Goal: Register for event/course

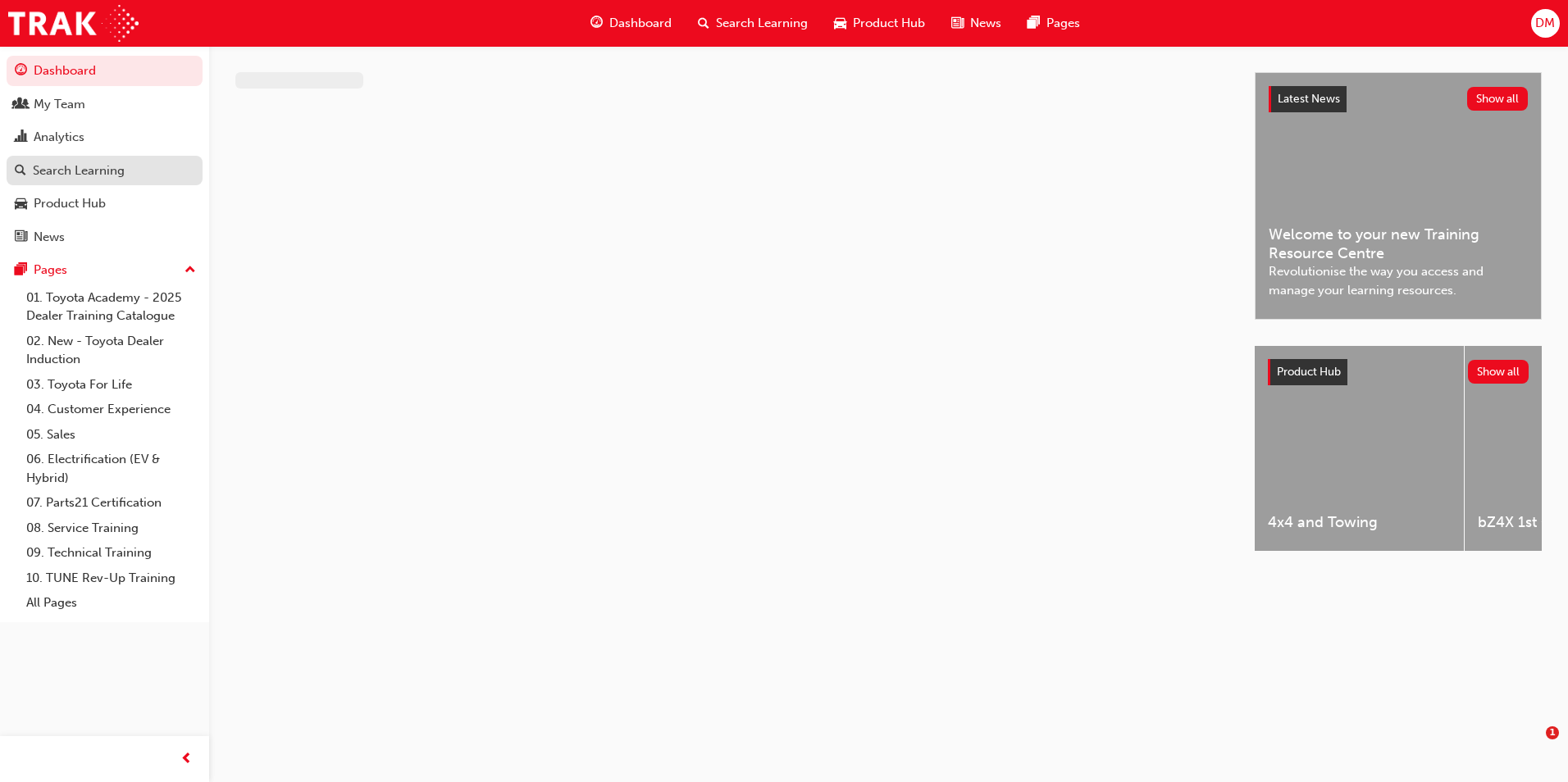
click at [98, 164] on div "Search Learning" at bounding box center [79, 171] width 92 height 19
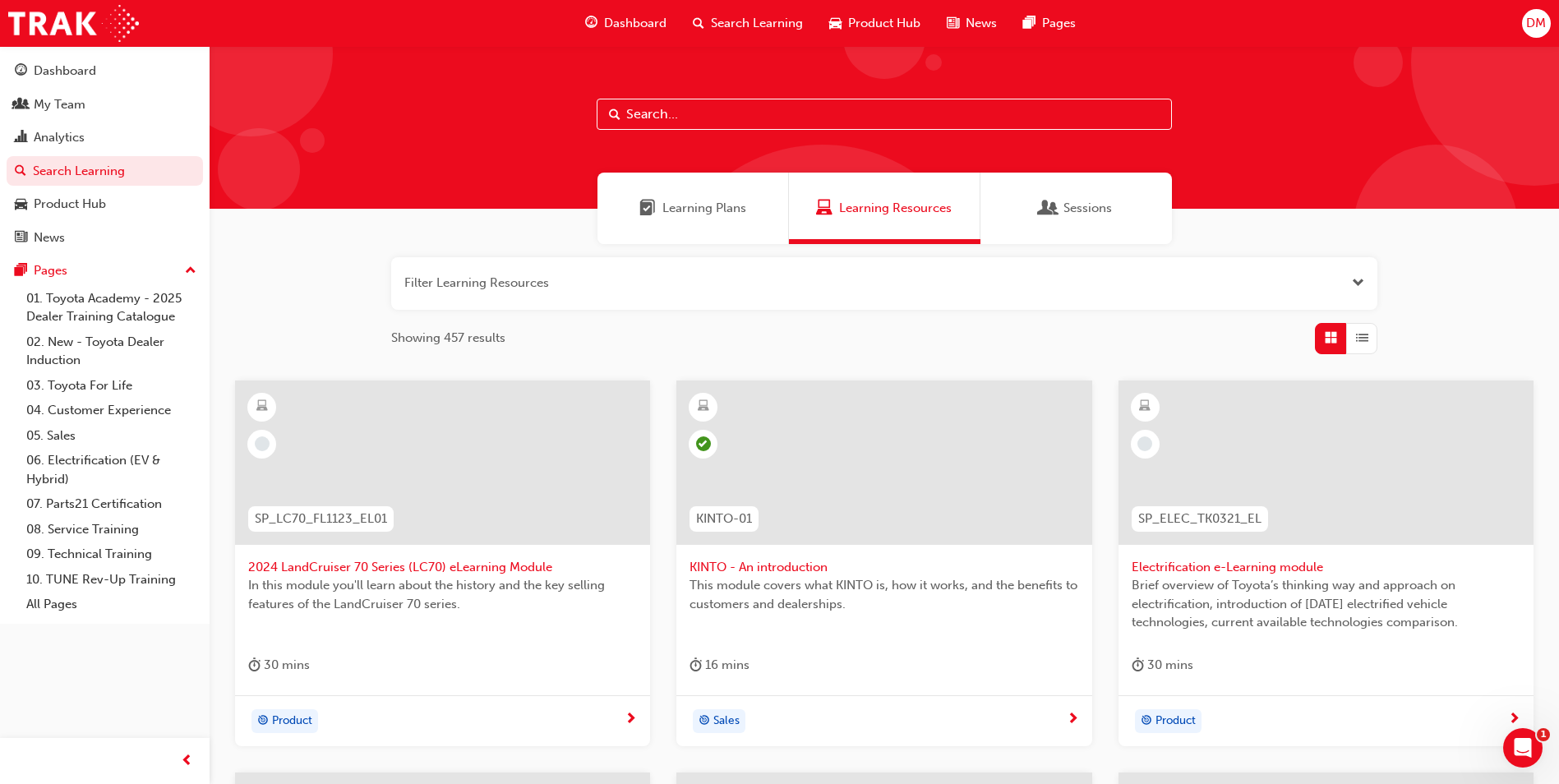
click at [706, 112] on input "text" at bounding box center [885, 114] width 575 height 31
type input "tfl"
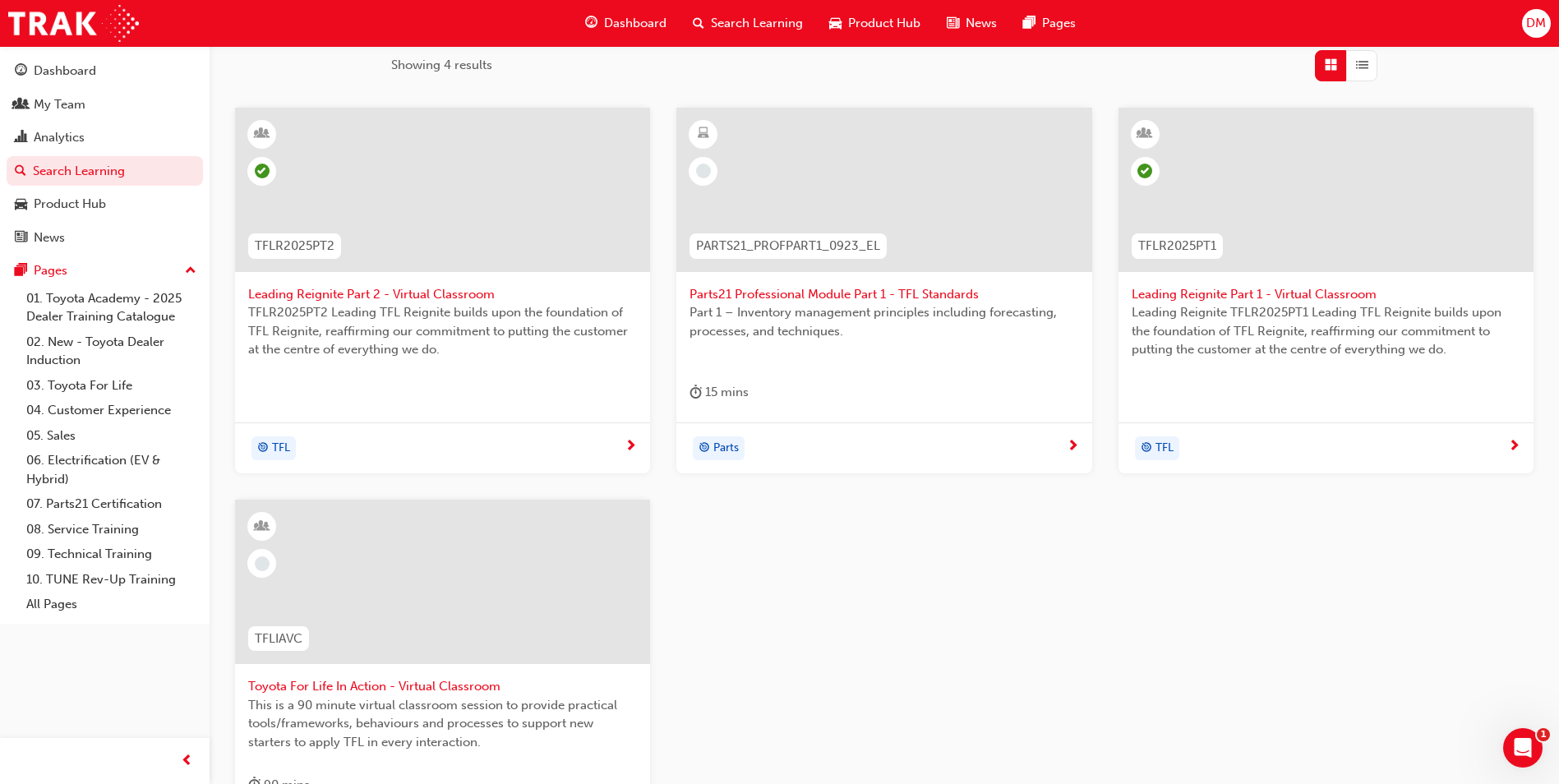
scroll to position [275, 0]
click at [429, 682] on span "Toyota For Life In Action - Virtual Classroom" at bounding box center [442, 684] width 389 height 19
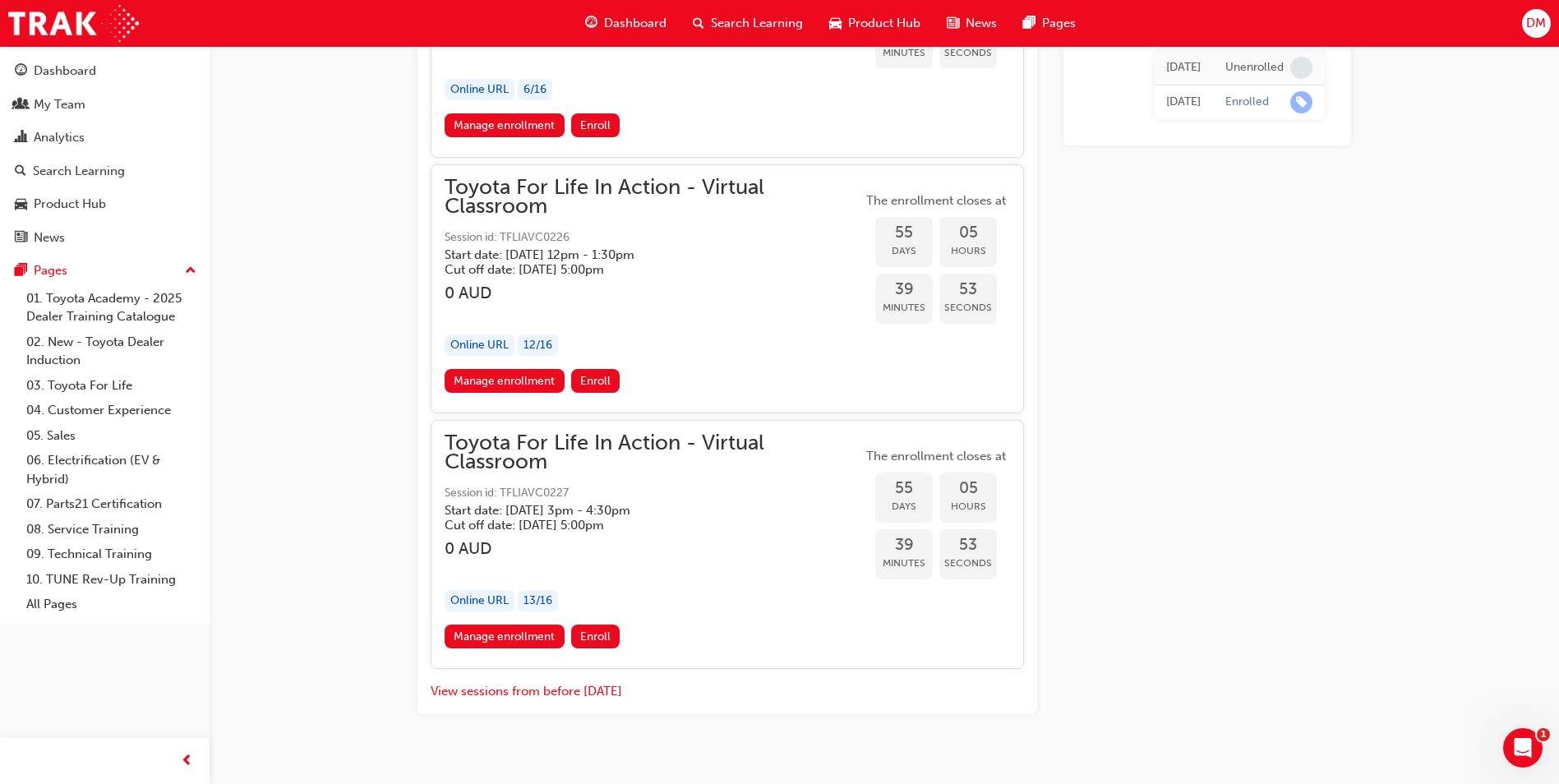
scroll to position [18832, 0]
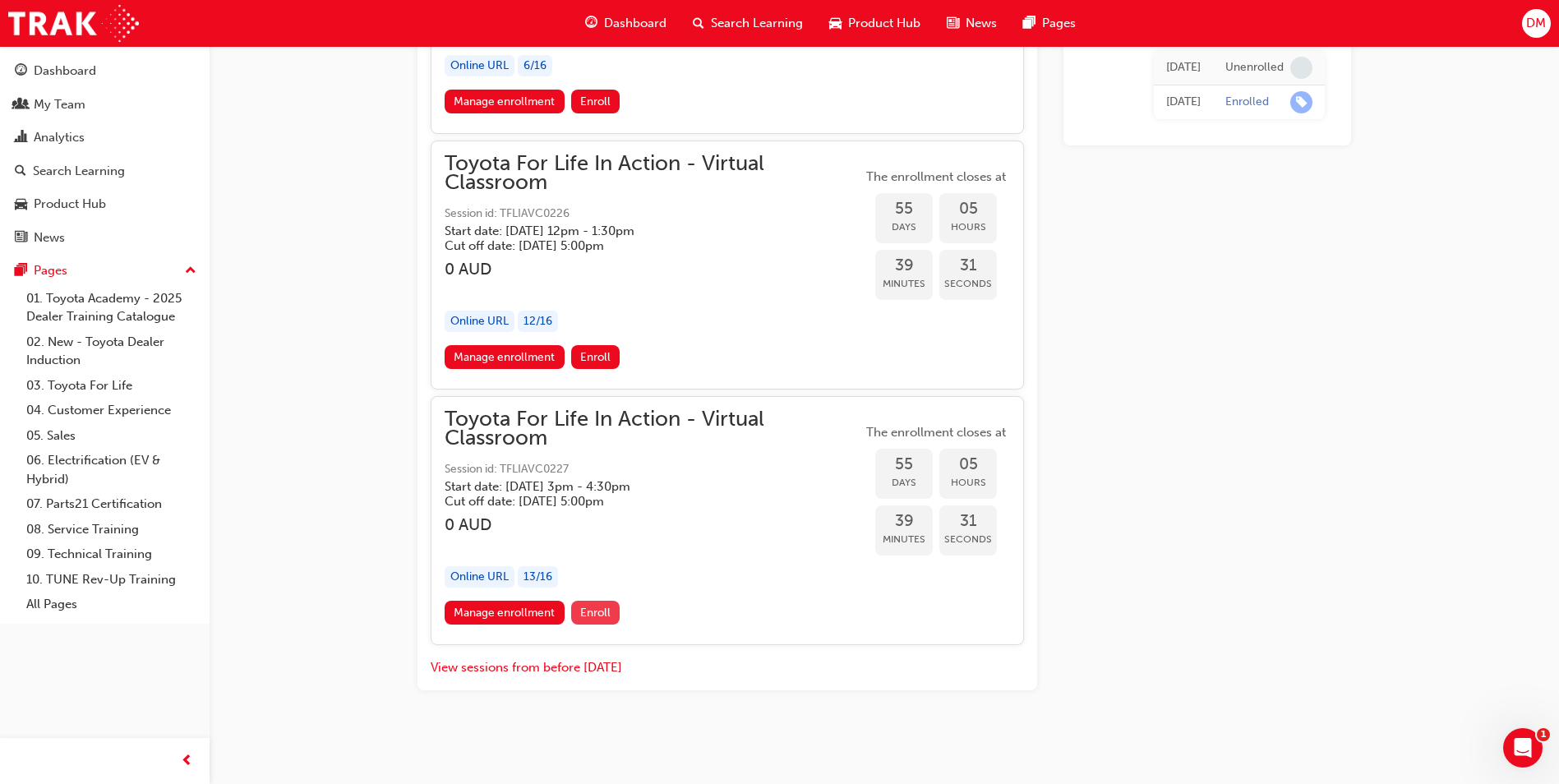
click at [596, 610] on span "Enroll" at bounding box center [595, 612] width 30 height 14
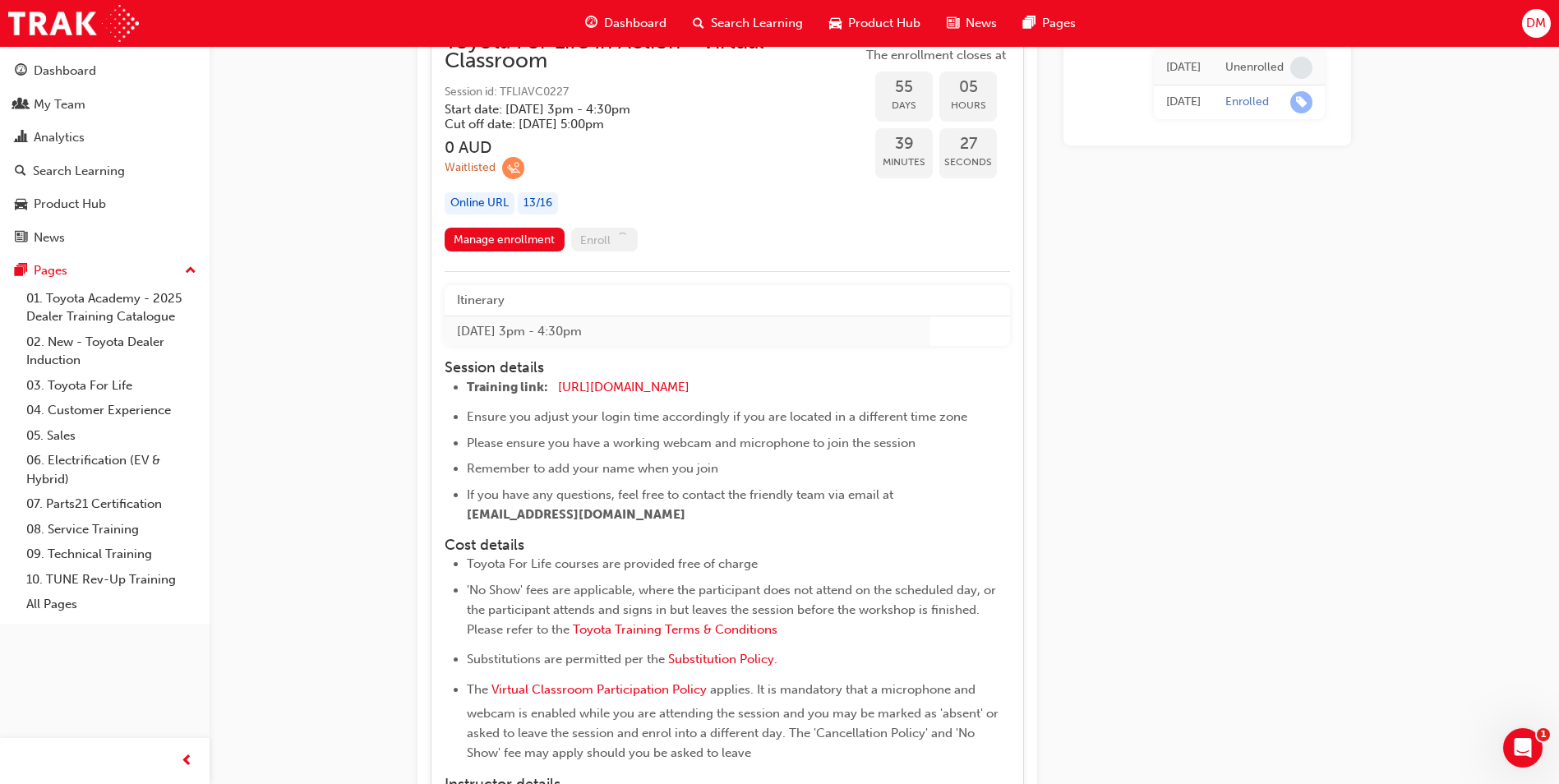
scroll to position [19114, 0]
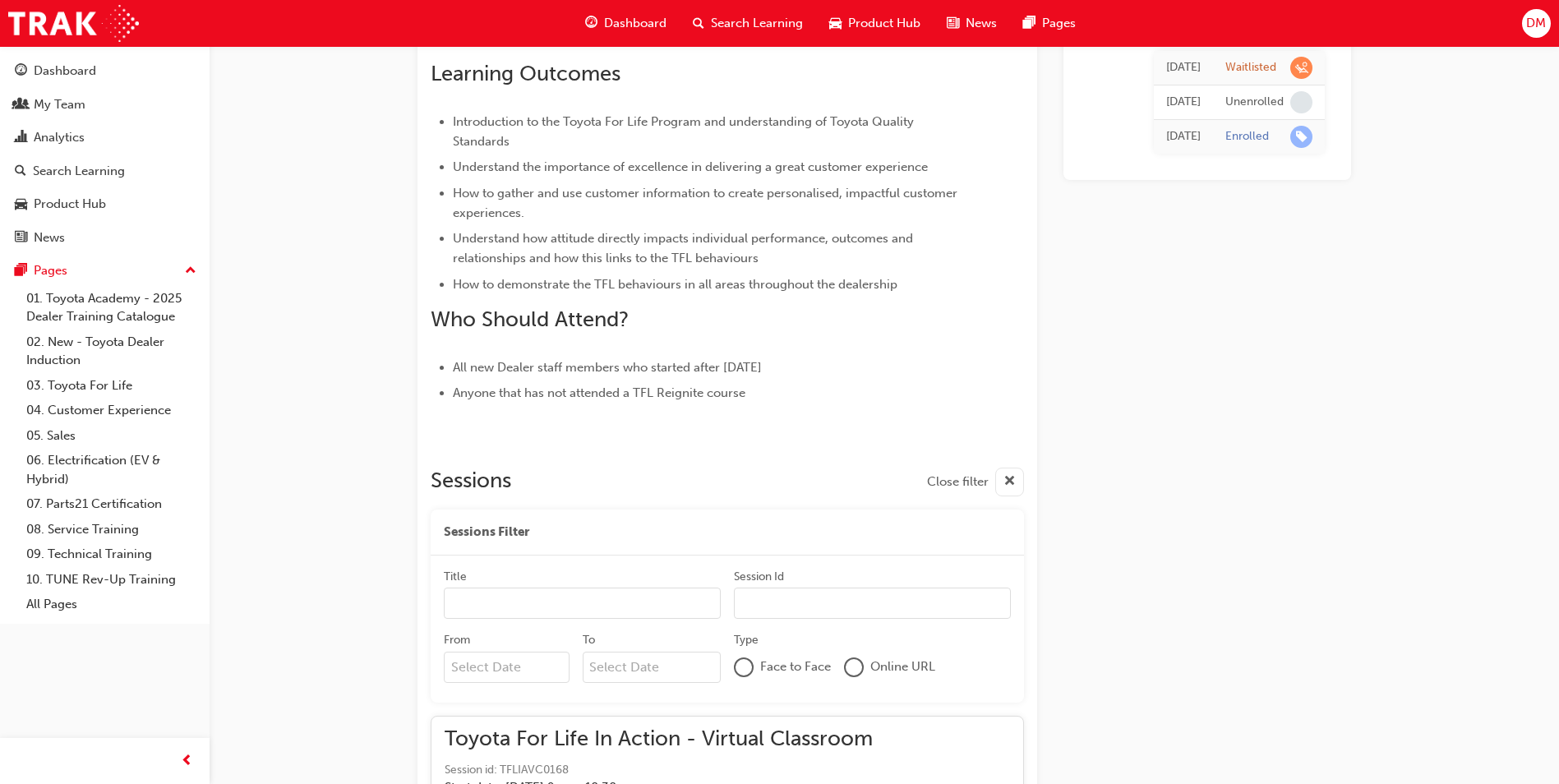
scroll to position [650, 0]
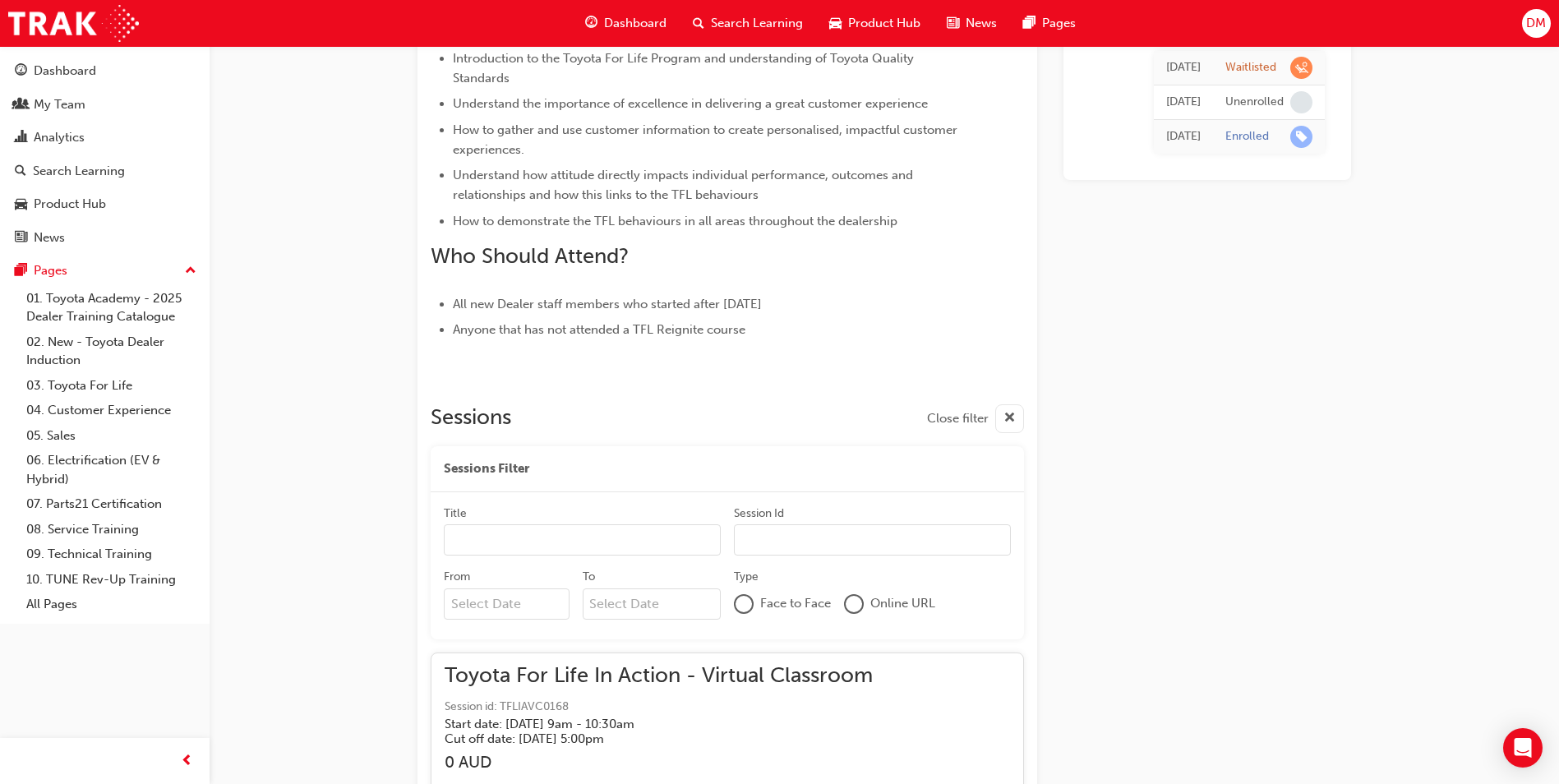
click at [508, 605] on input "From" at bounding box center [507, 604] width 125 height 31
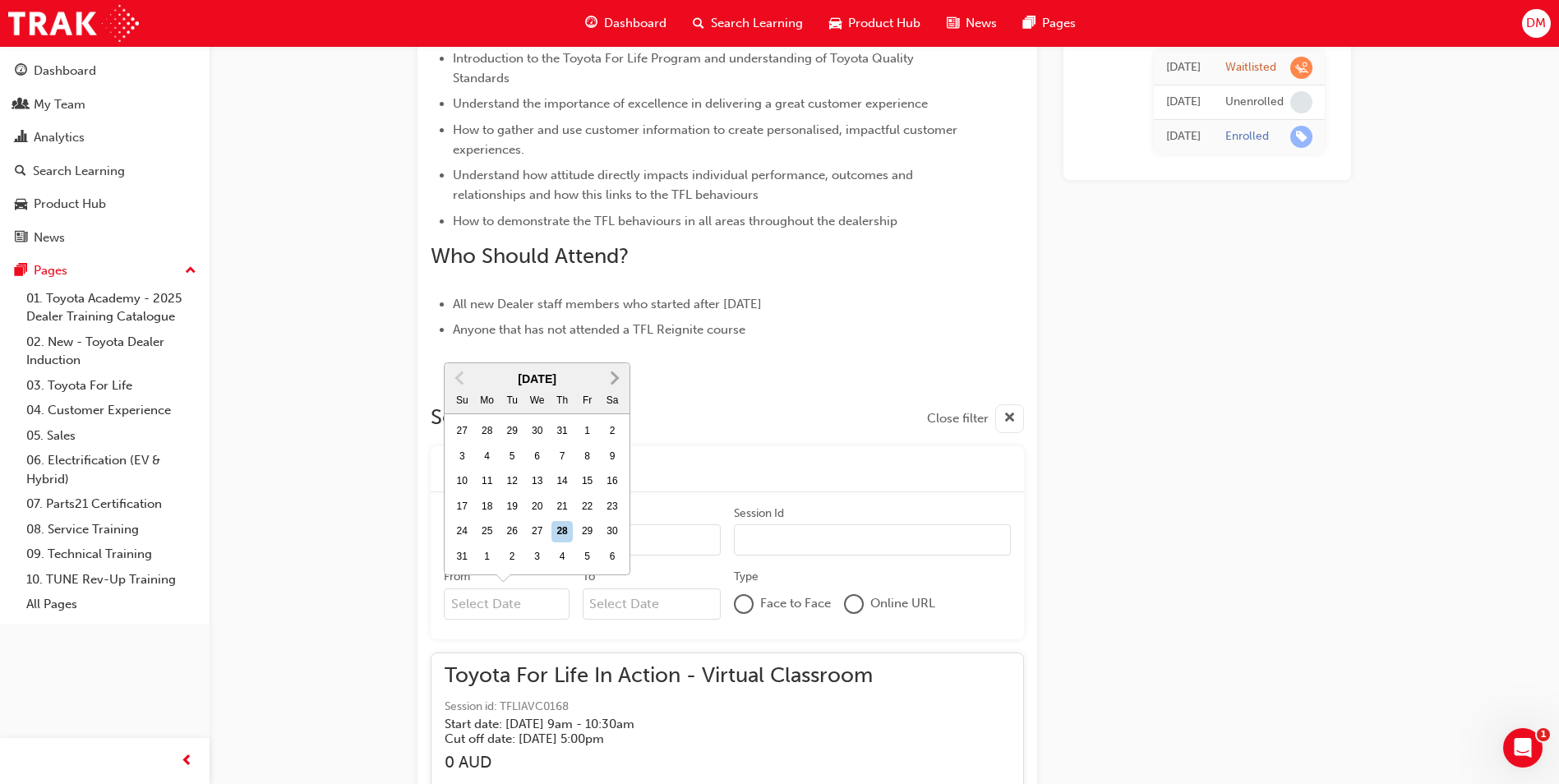
scroll to position [0, 0]
click at [621, 380] on button "Next Month" at bounding box center [615, 378] width 27 height 27
click at [618, 407] on button "Next Month" at bounding box center [615, 403] width 27 height 27
click at [562, 532] on div "23" at bounding box center [562, 532] width 21 height 21
click at [562, 589] on input "From October 2025 Previous Month Next Month October 2025 Su Mo Tu We Th Fr Sa 2…" at bounding box center [507, 604] width 125 height 31
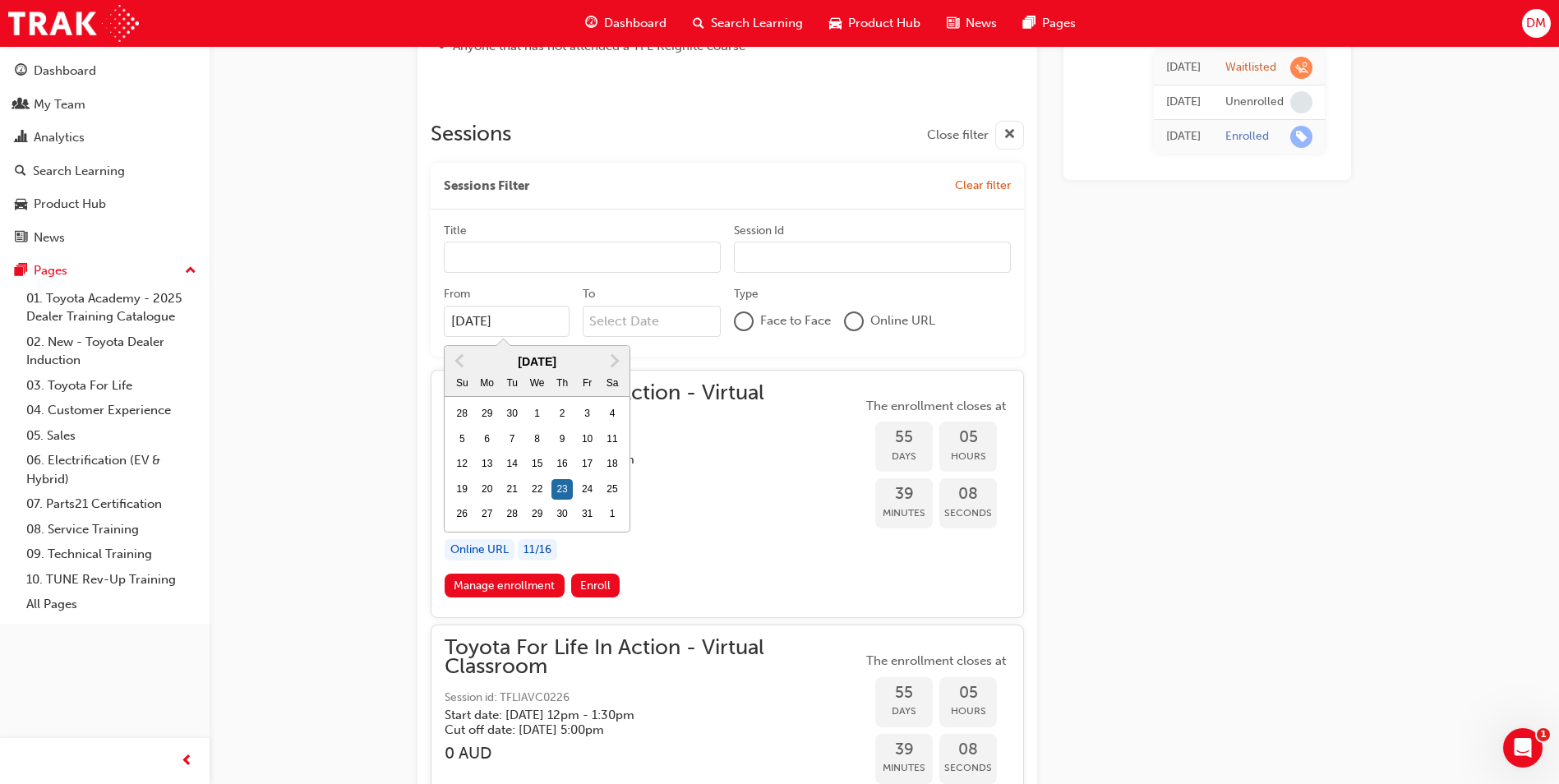
scroll to position [936, 0]
click at [1260, 487] on div "Today Waitlisted Tue 1 Jul 2025 Unenrolled Tue 1 Jul 2025 Enrolled" at bounding box center [1207, 193] width 287 height 1963
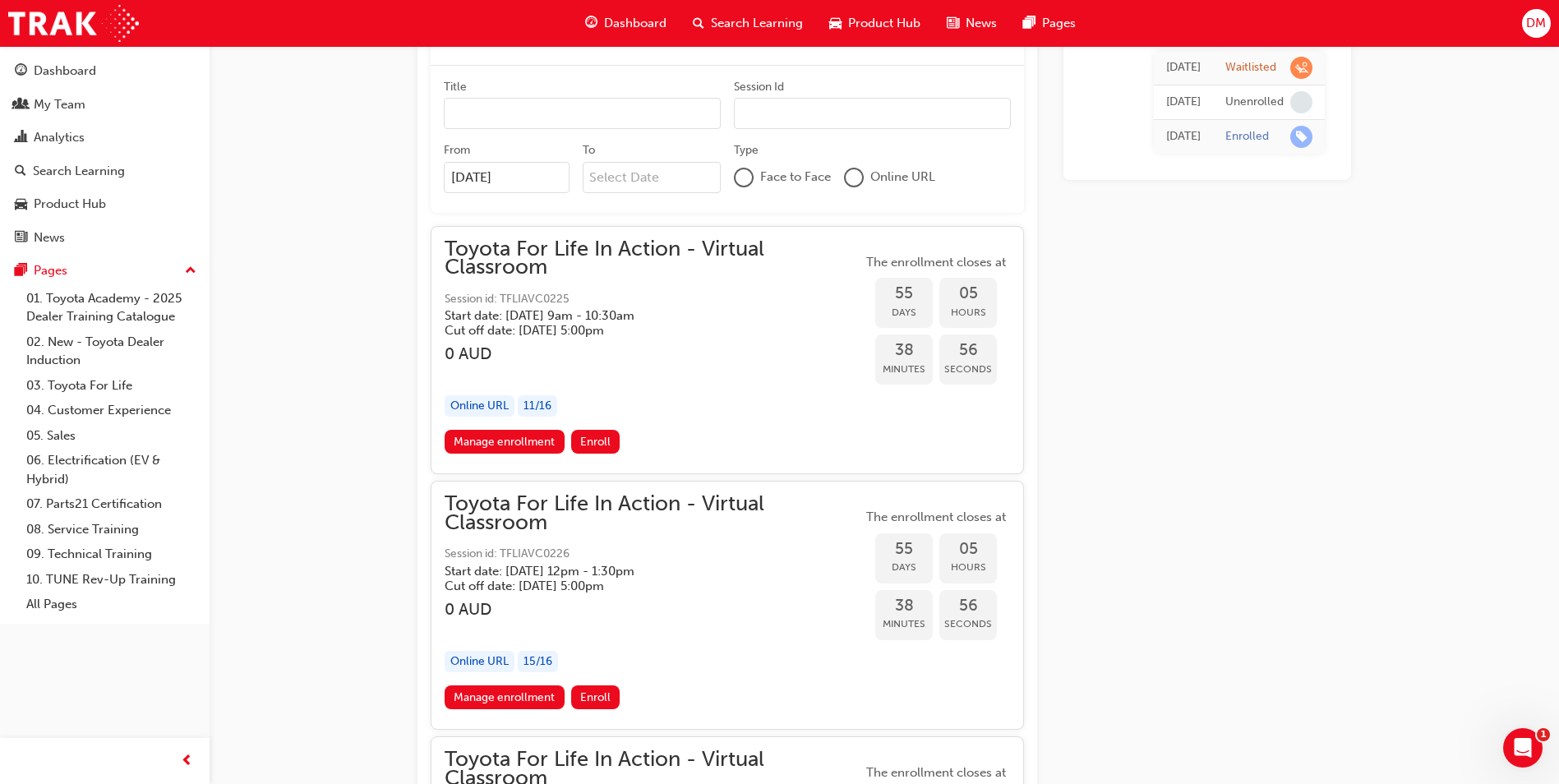
scroll to position [1063, 0]
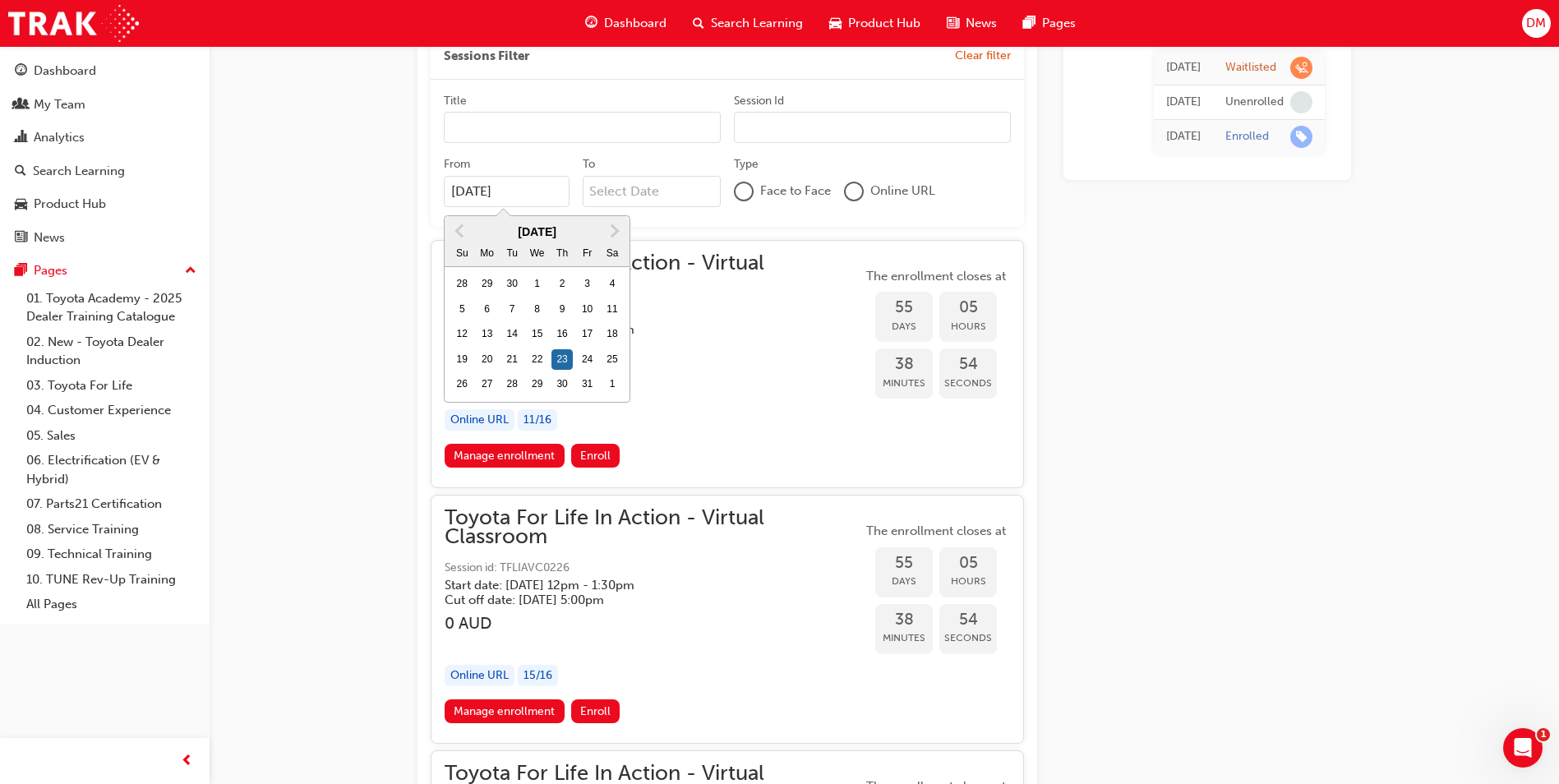
drag, startPoint x: 475, startPoint y: 188, endPoint x: 384, endPoint y: 187, distance: 91.0
click at [384, 187] on div "Toyota For Life In Action - Virtual Classroom Instructor led Stream: TFL 90 min…" at bounding box center [780, 39] width 1559 height 2205
click at [529, 357] on div "22" at bounding box center [537, 359] width 21 height 21
click at [529, 207] on input "23/10/25" at bounding box center [507, 192] width 125 height 31
type input "22/10/25"
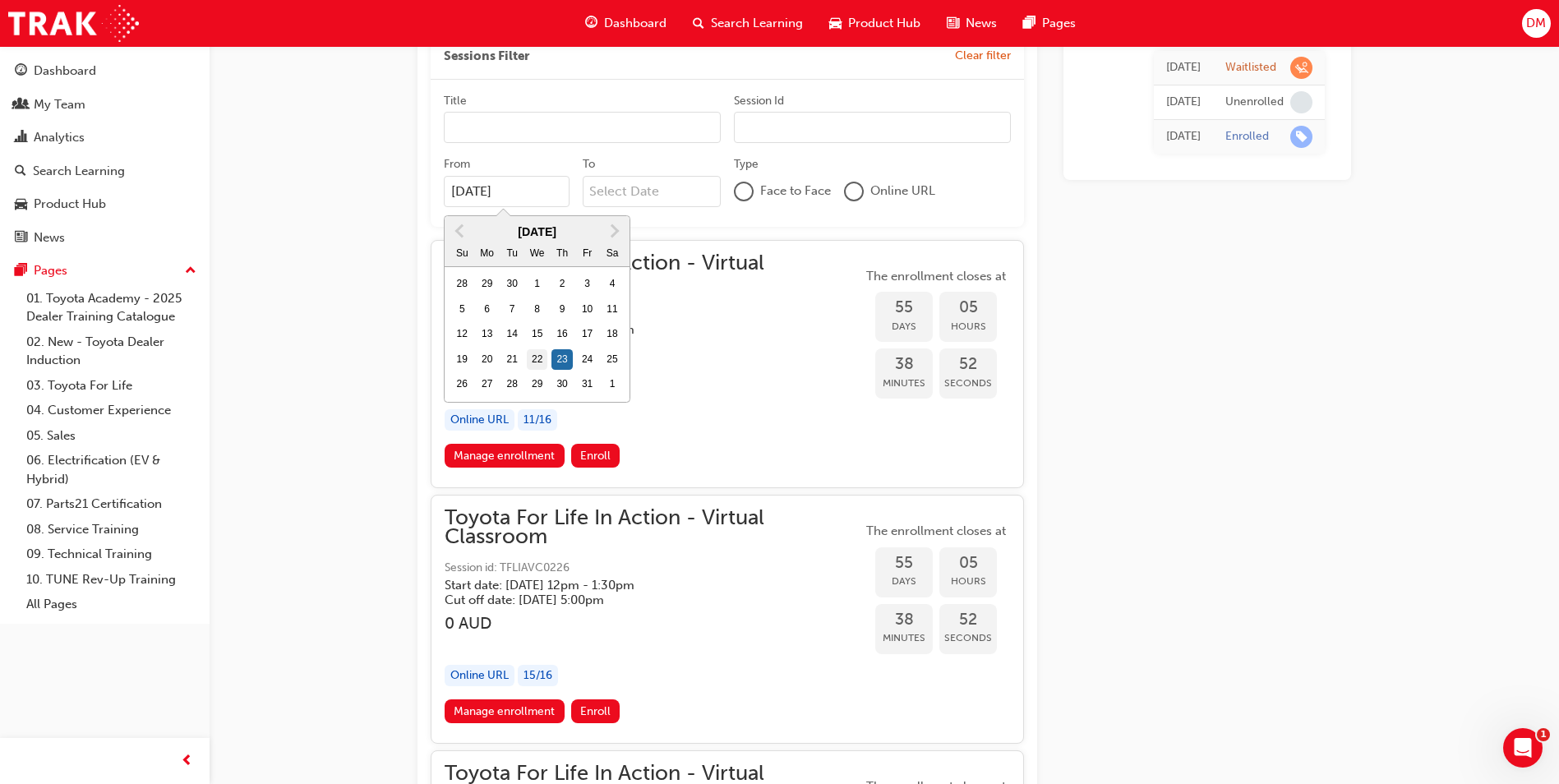
scroll to position [738, 0]
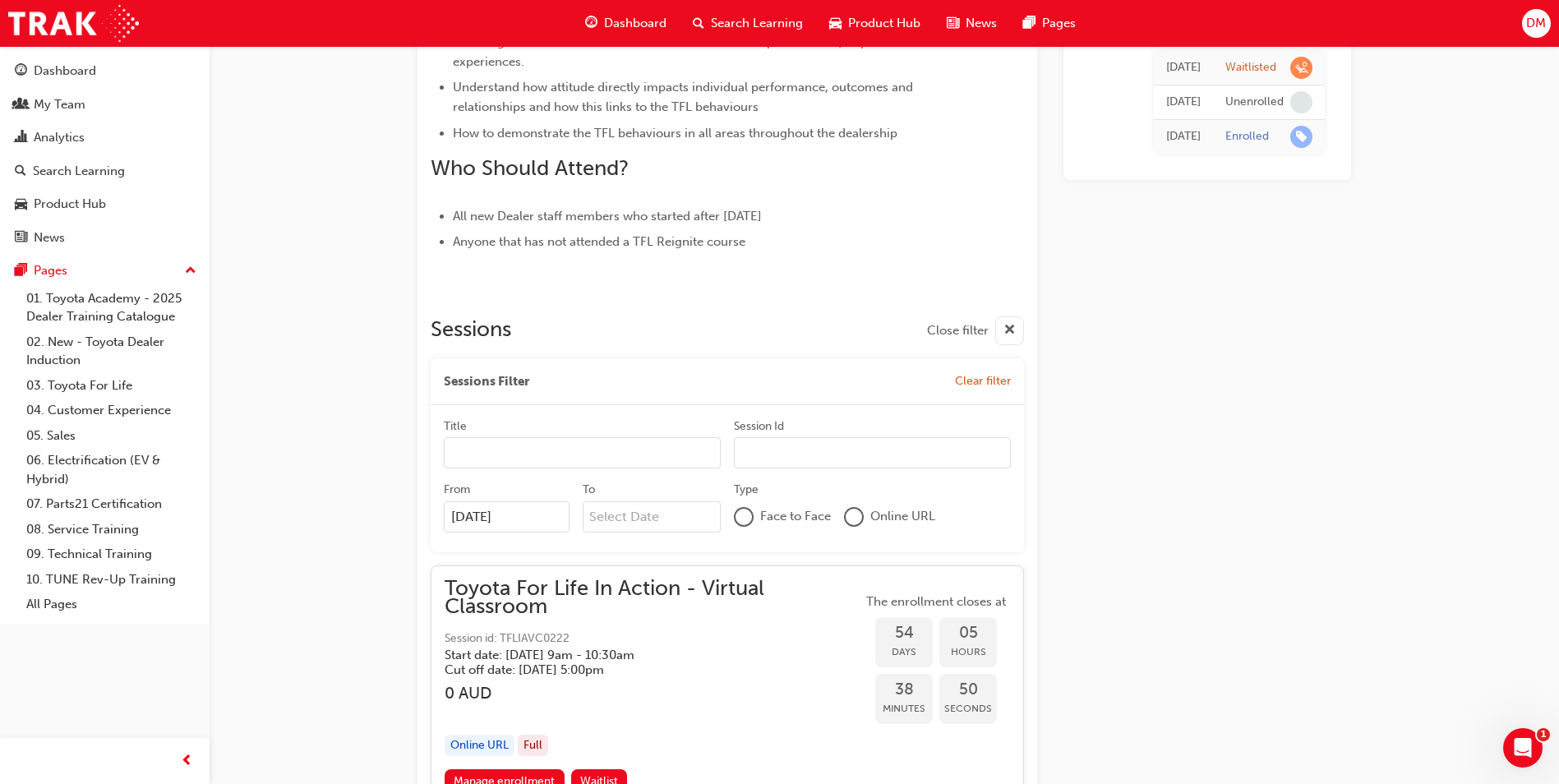
click at [1131, 432] on div "Today Waitlisted Tue 1 Jul 2025 Unenrolled Tue 1 Jul 2025 Enrolled" at bounding box center [1207, 647] width 287 height 2475
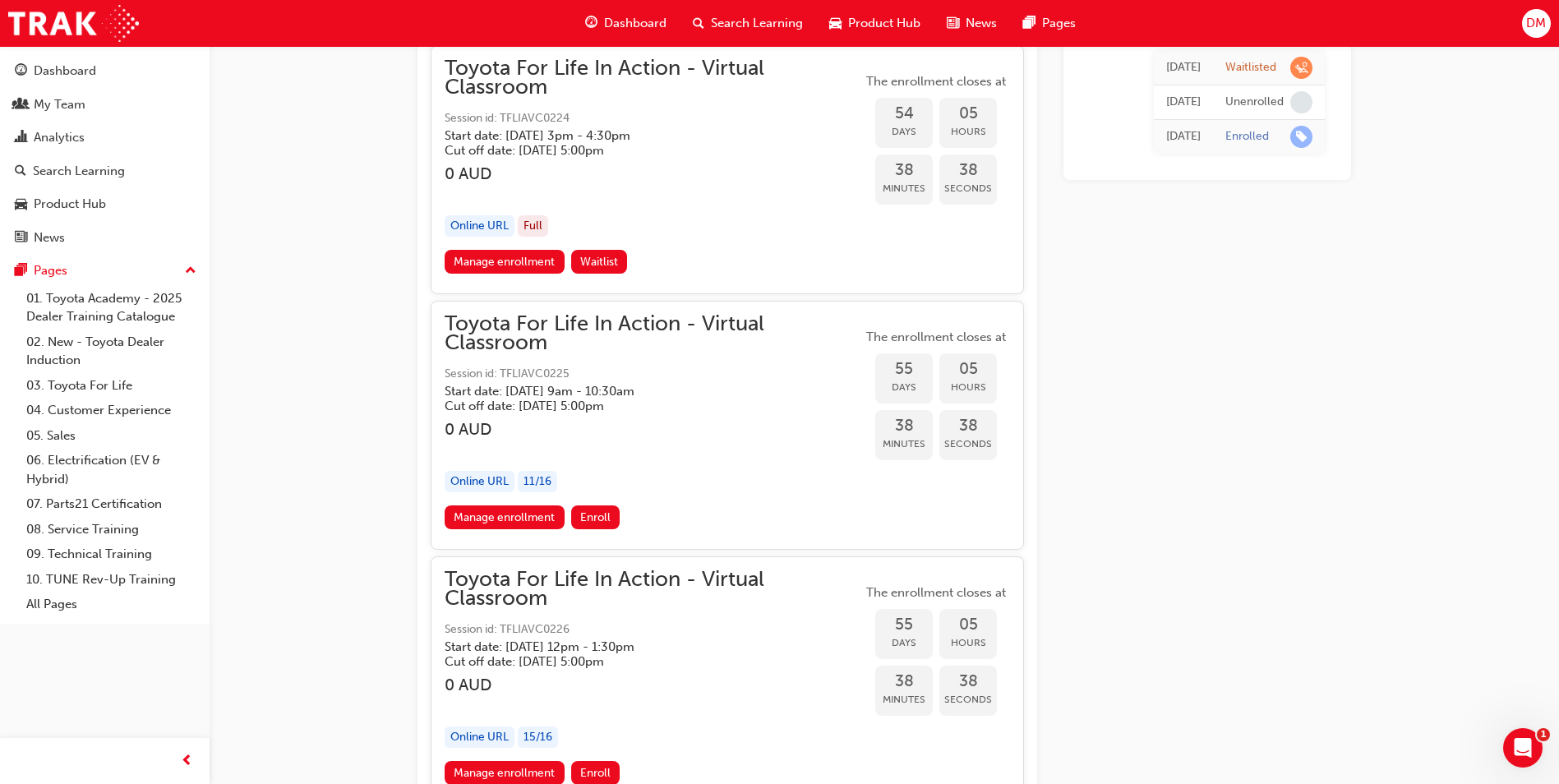
scroll to position [1525, 0]
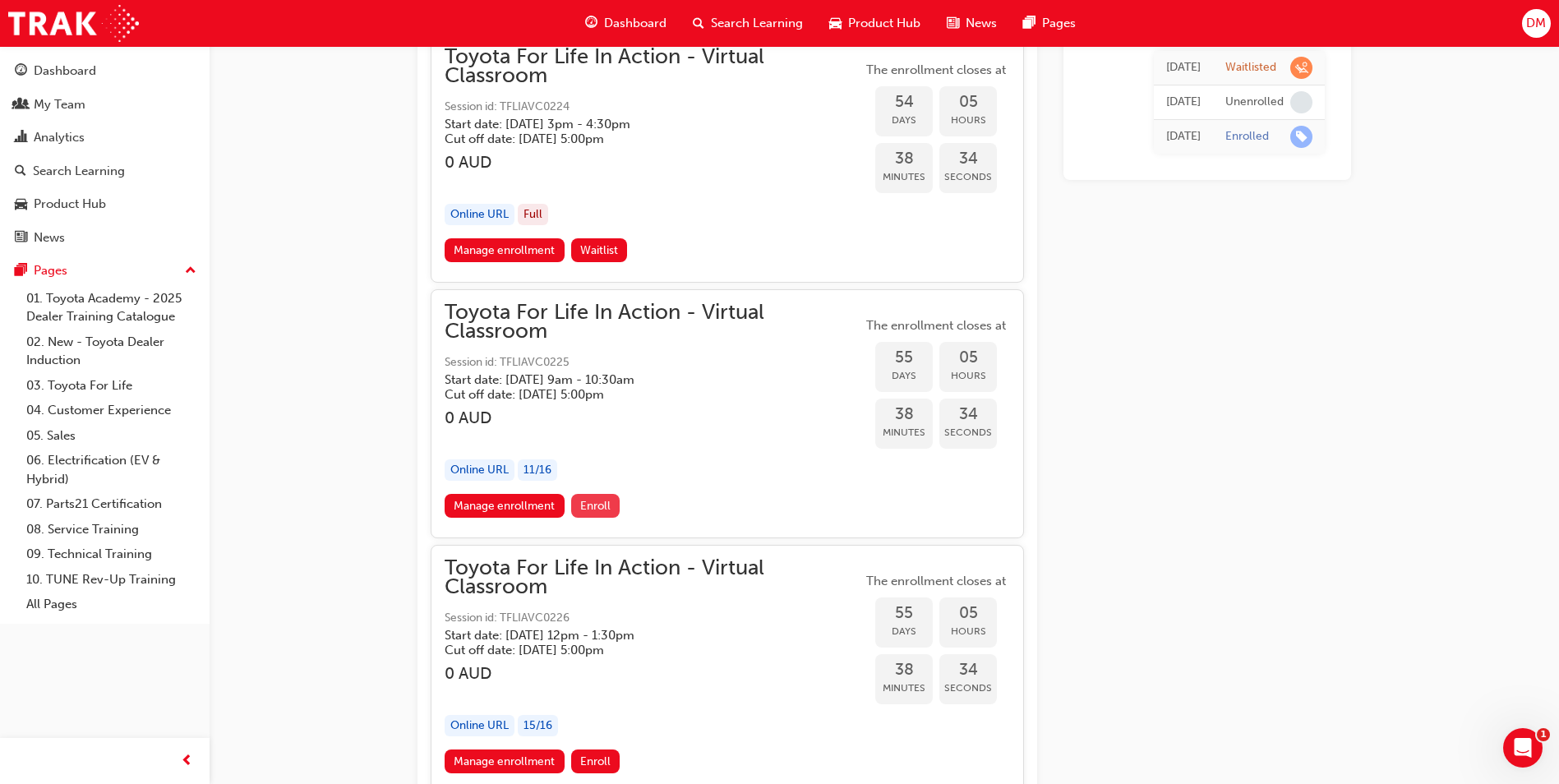
click at [604, 507] on span "Enroll" at bounding box center [595, 505] width 30 height 14
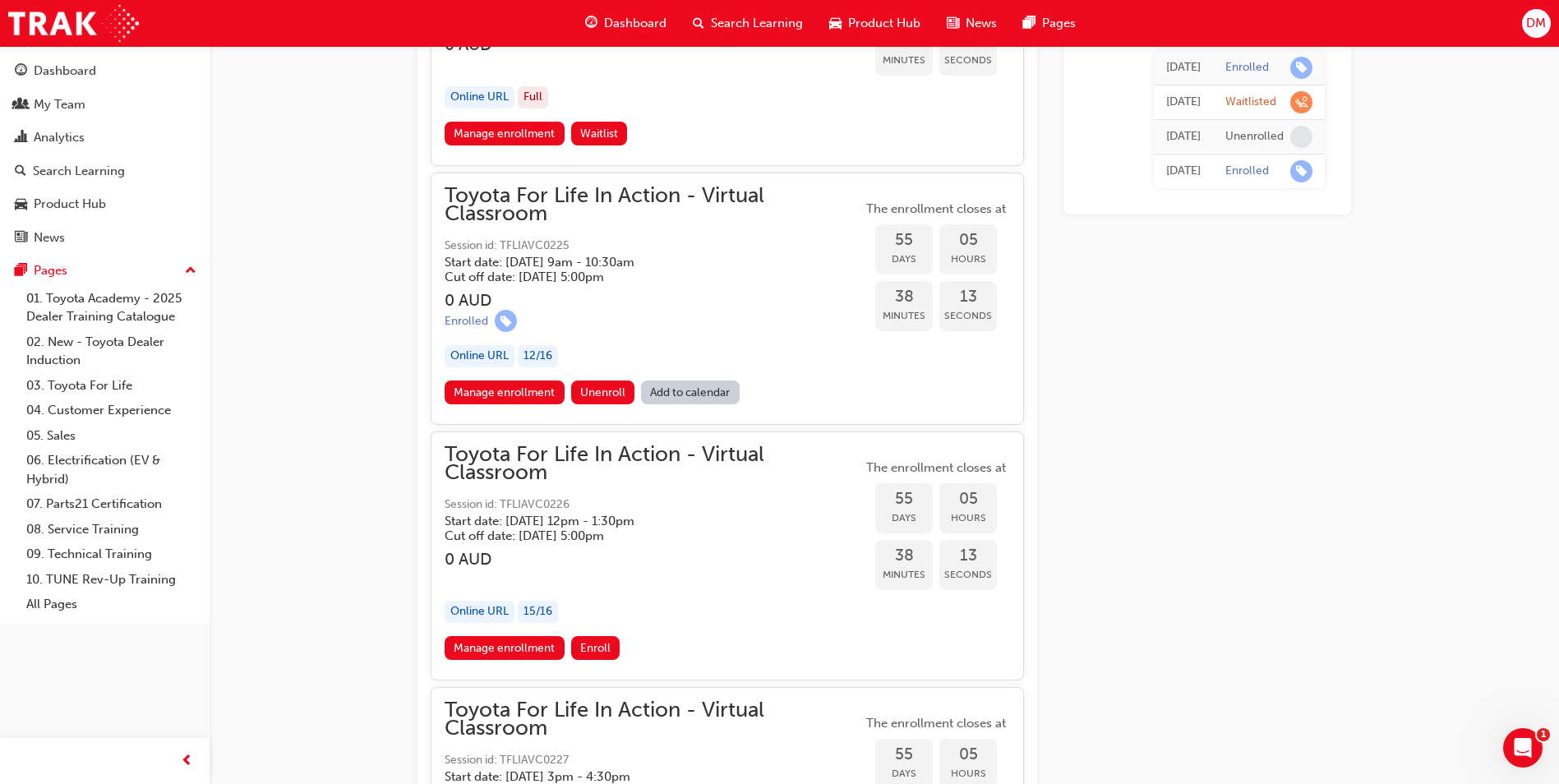
scroll to position [18544, 0]
click at [522, 397] on link "Manage enrollment" at bounding box center [505, 393] width 120 height 24
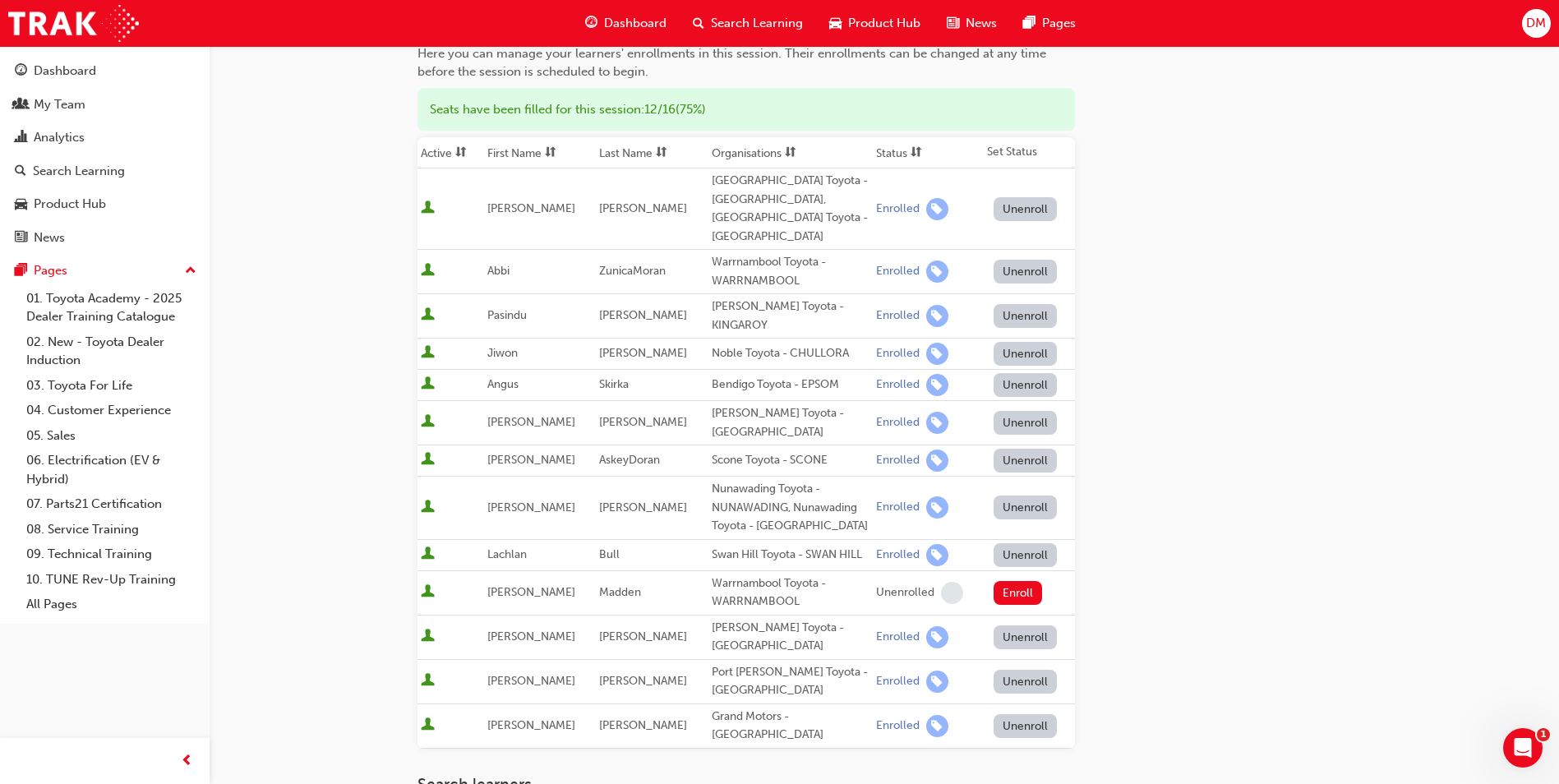
scroll to position [163, 0]
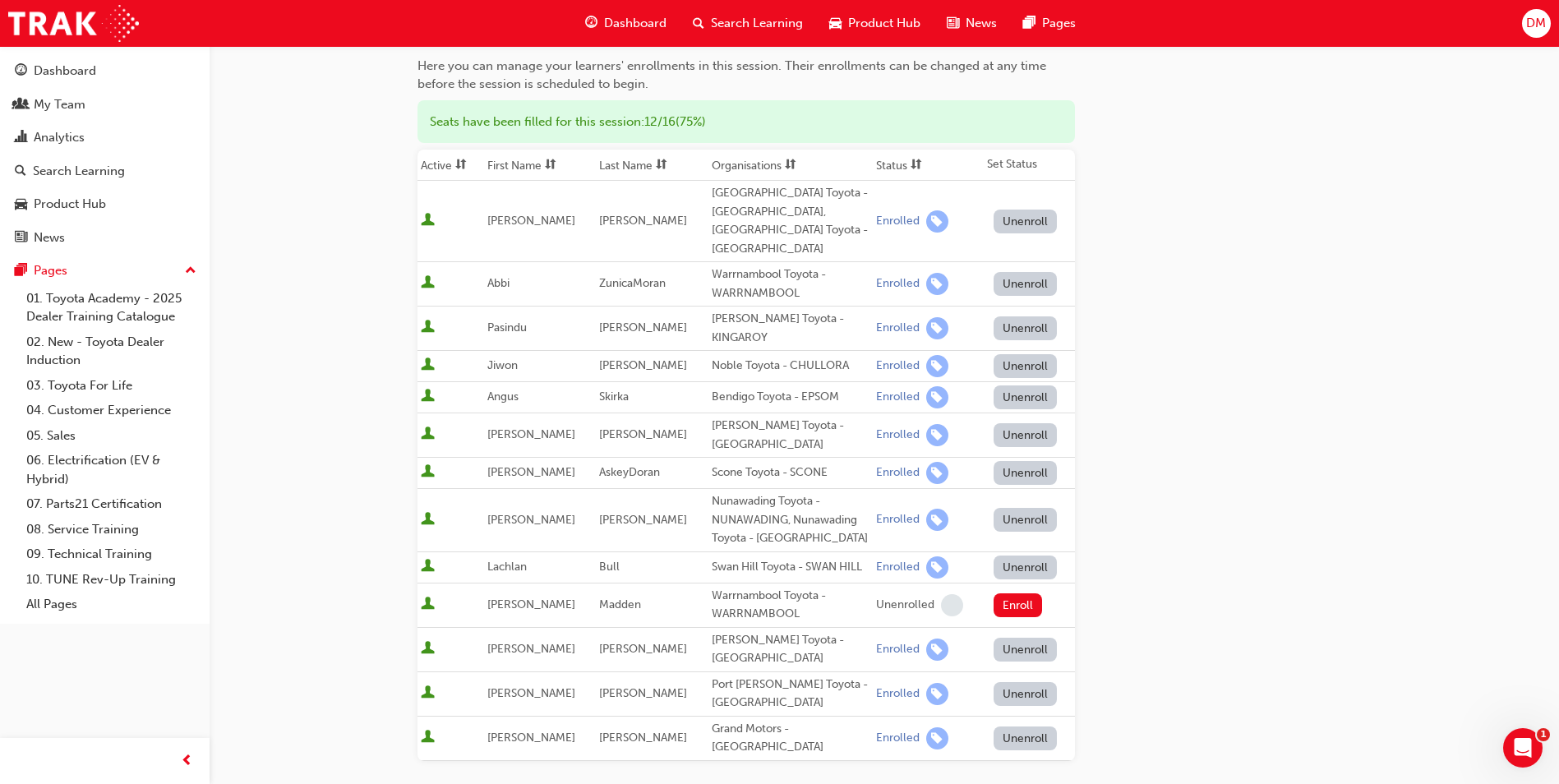
click at [1026, 508] on button "Unenroll" at bounding box center [1026, 520] width 64 height 24
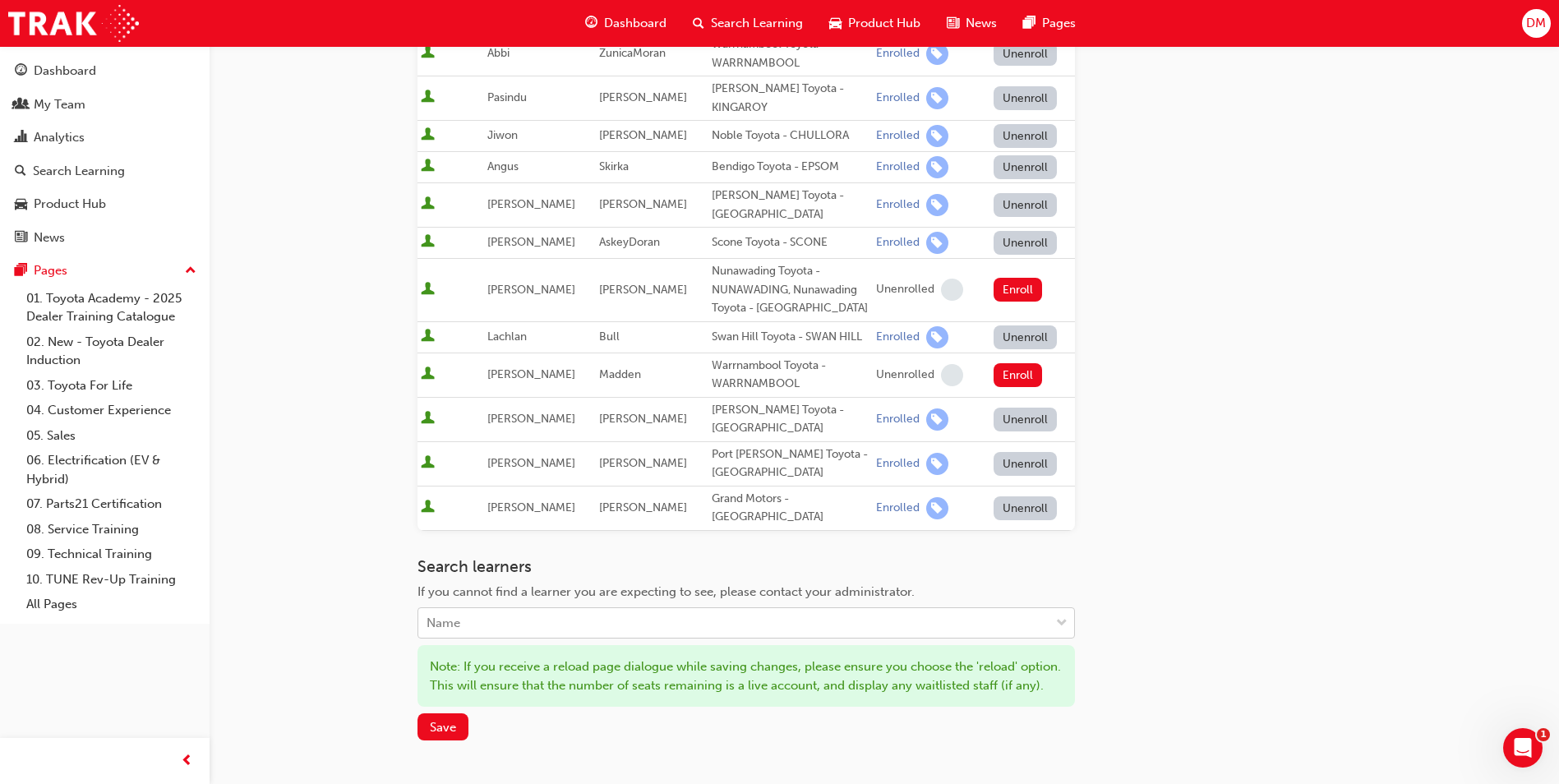
scroll to position [398, 0]
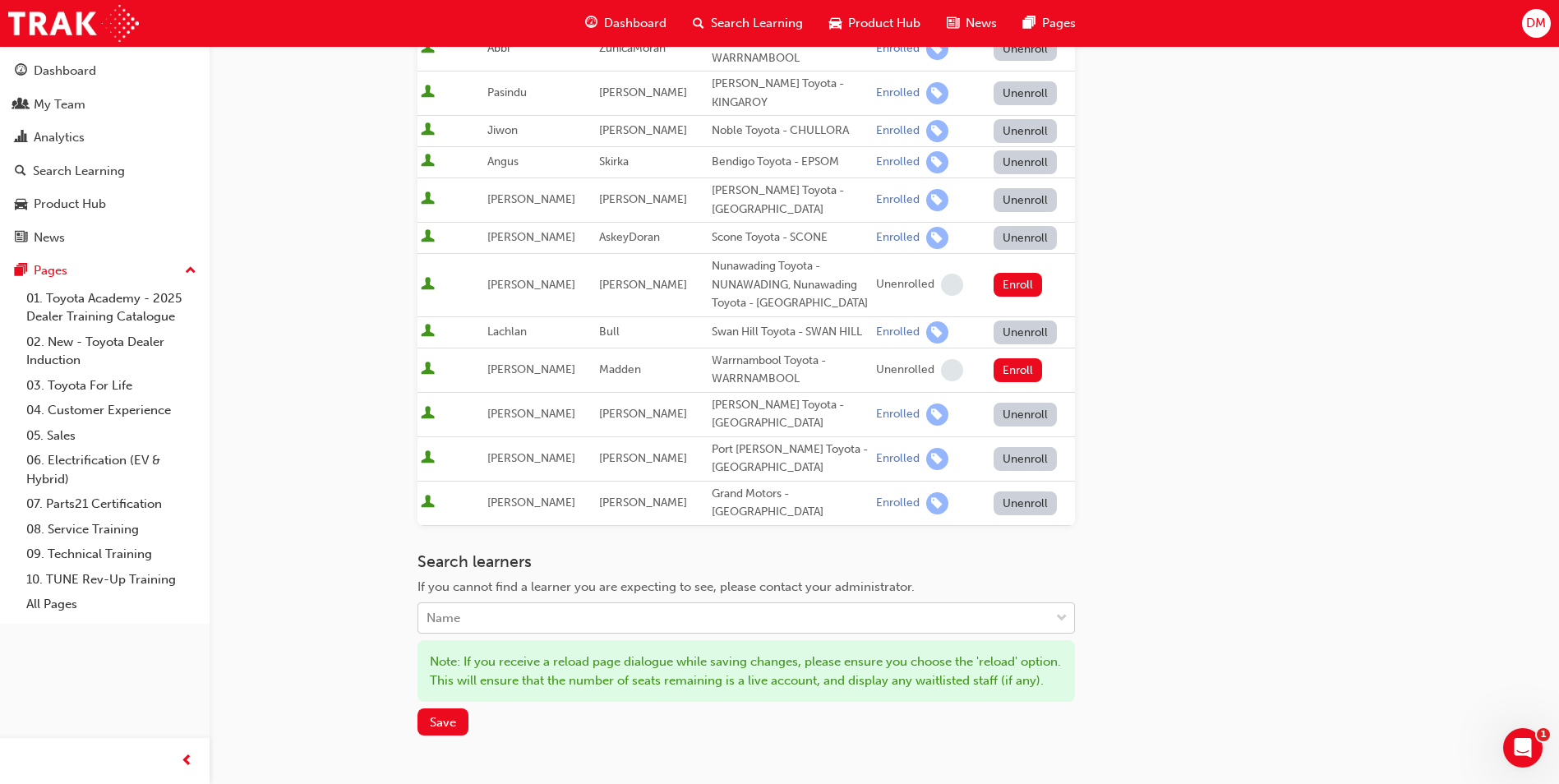
click at [601, 604] on div "Name" at bounding box center [733, 618] width 631 height 29
type input "morris"
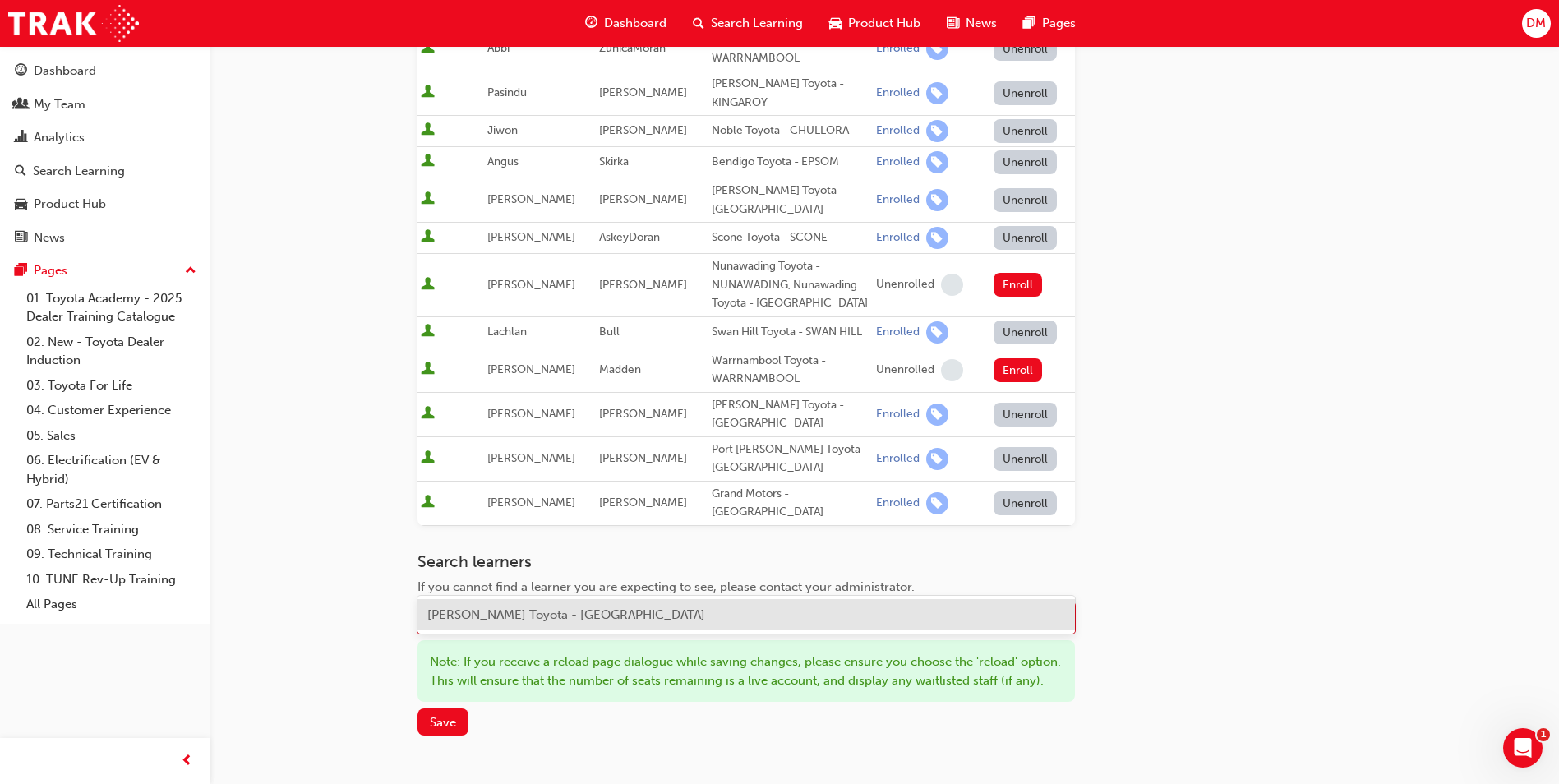
click at [545, 619] on span "Samuel Morris - Nunawading Toyota - NUNAWADING" at bounding box center [567, 614] width 278 height 15
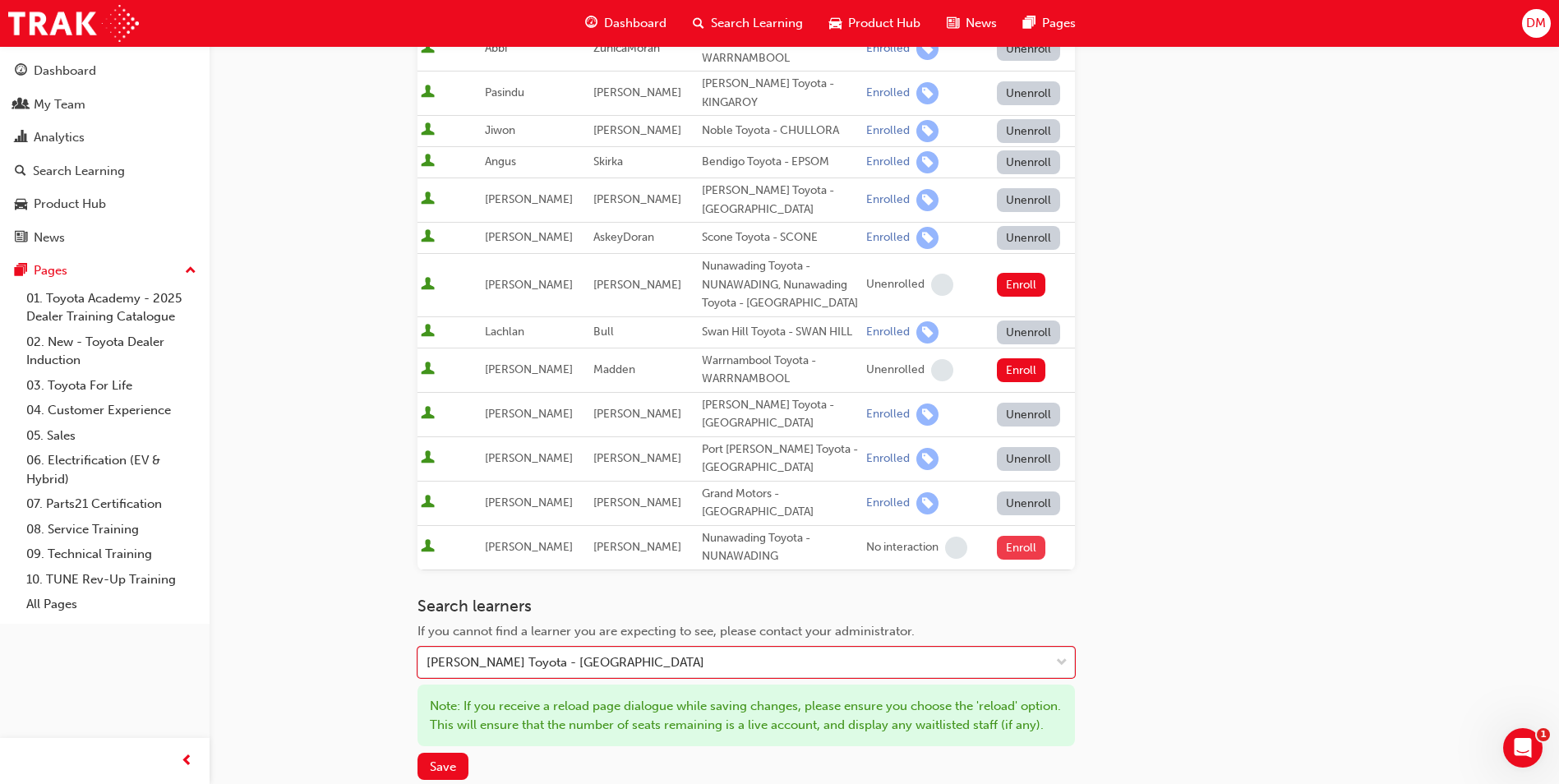
click at [1007, 536] on button "Enroll" at bounding box center [1022, 548] width 50 height 24
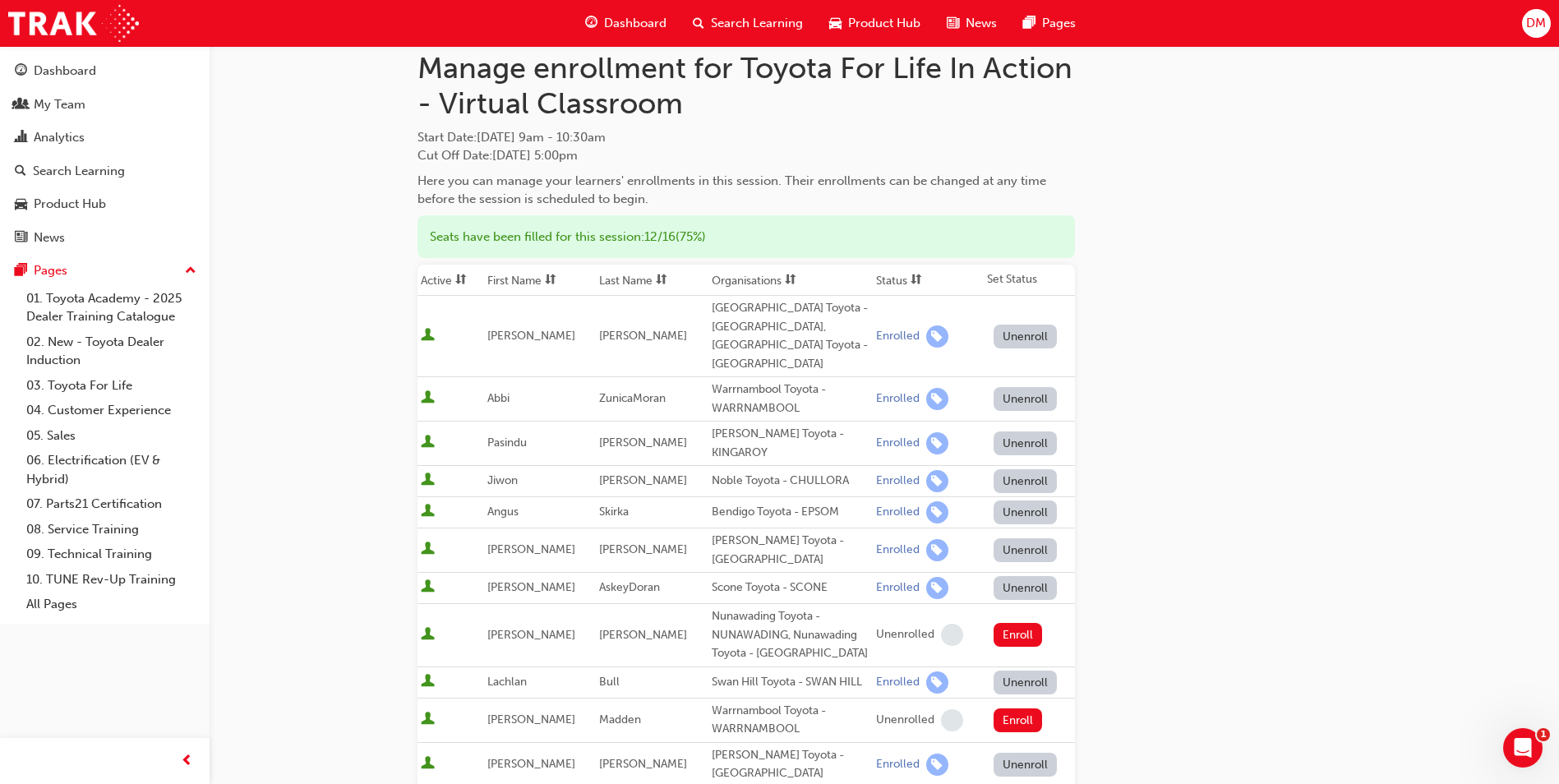
scroll to position [0, 0]
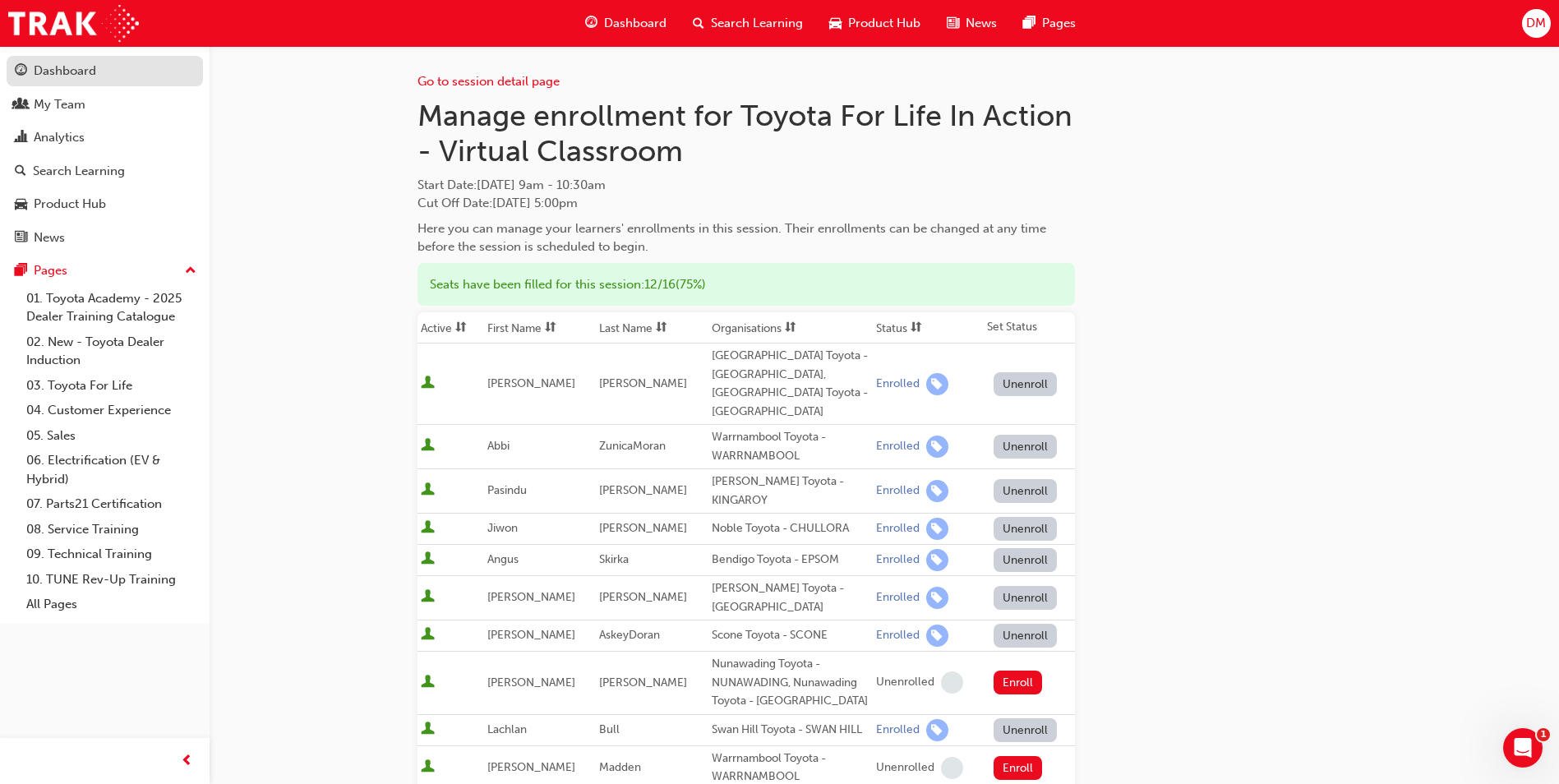
click at [44, 76] on div "Dashboard" at bounding box center [65, 71] width 63 height 19
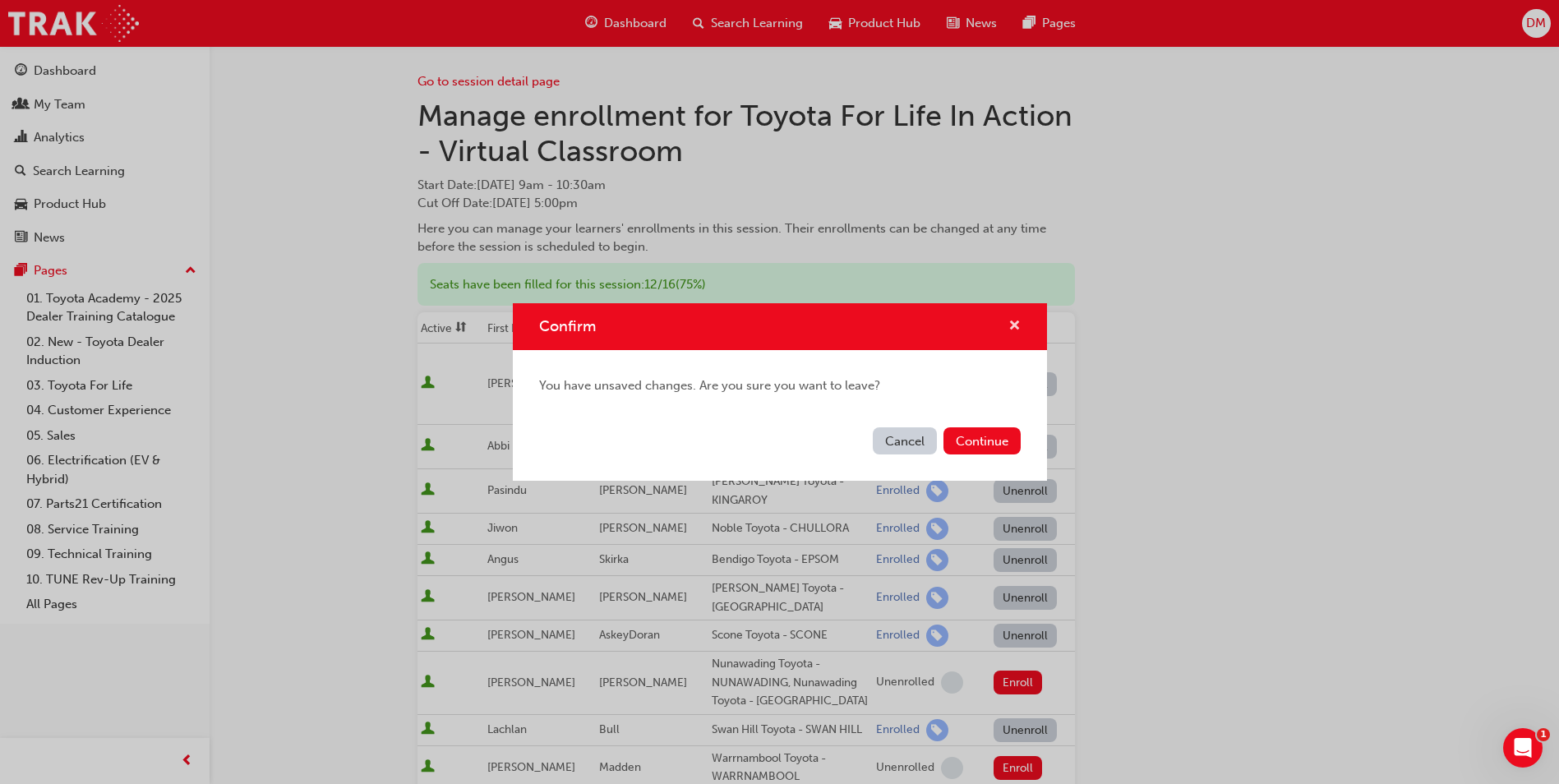
click at [1013, 323] on span "cross-icon" at bounding box center [1014, 327] width 12 height 15
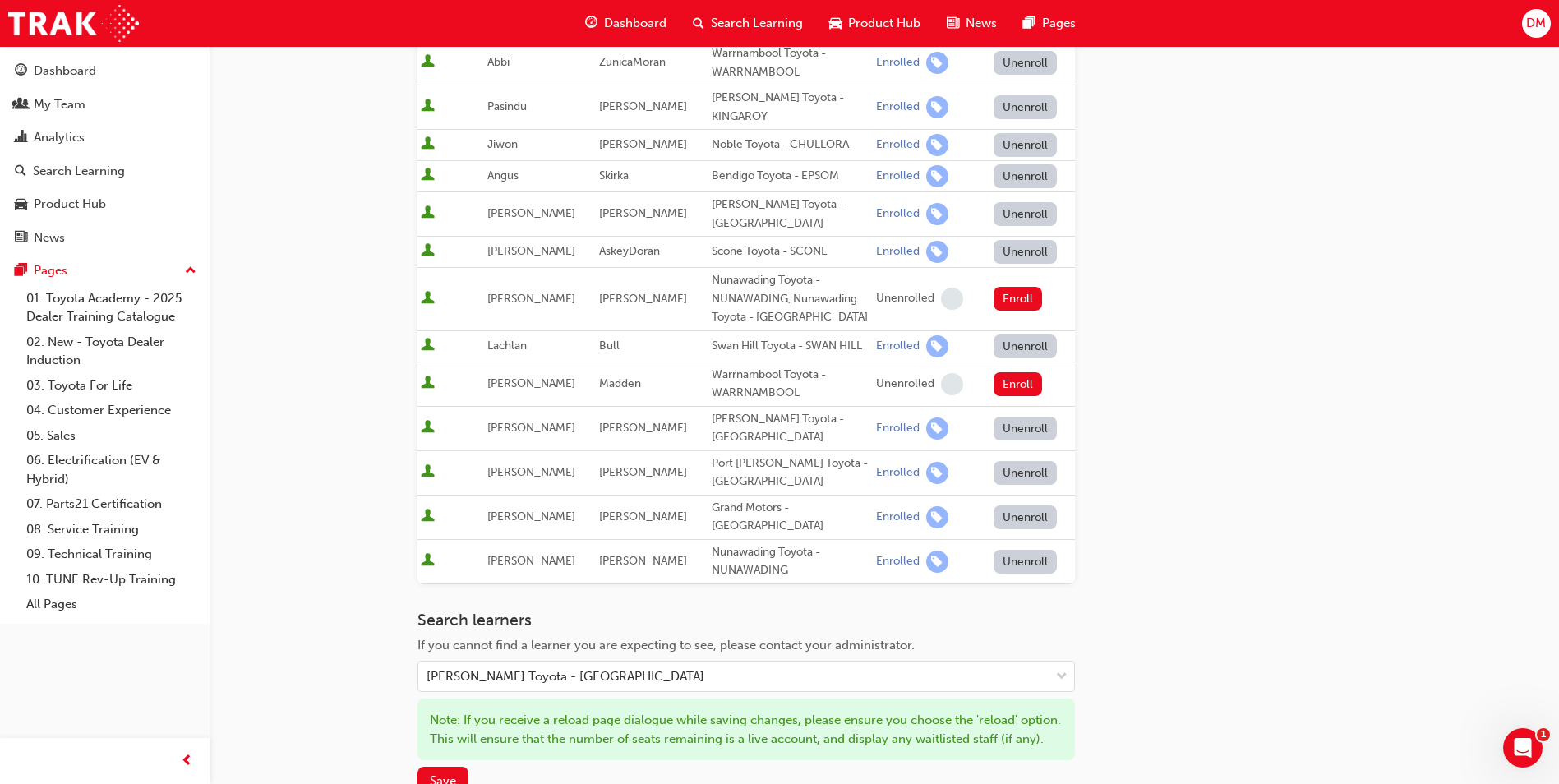
scroll to position [384, 0]
click at [455, 773] on span "Save" at bounding box center [443, 780] width 27 height 15
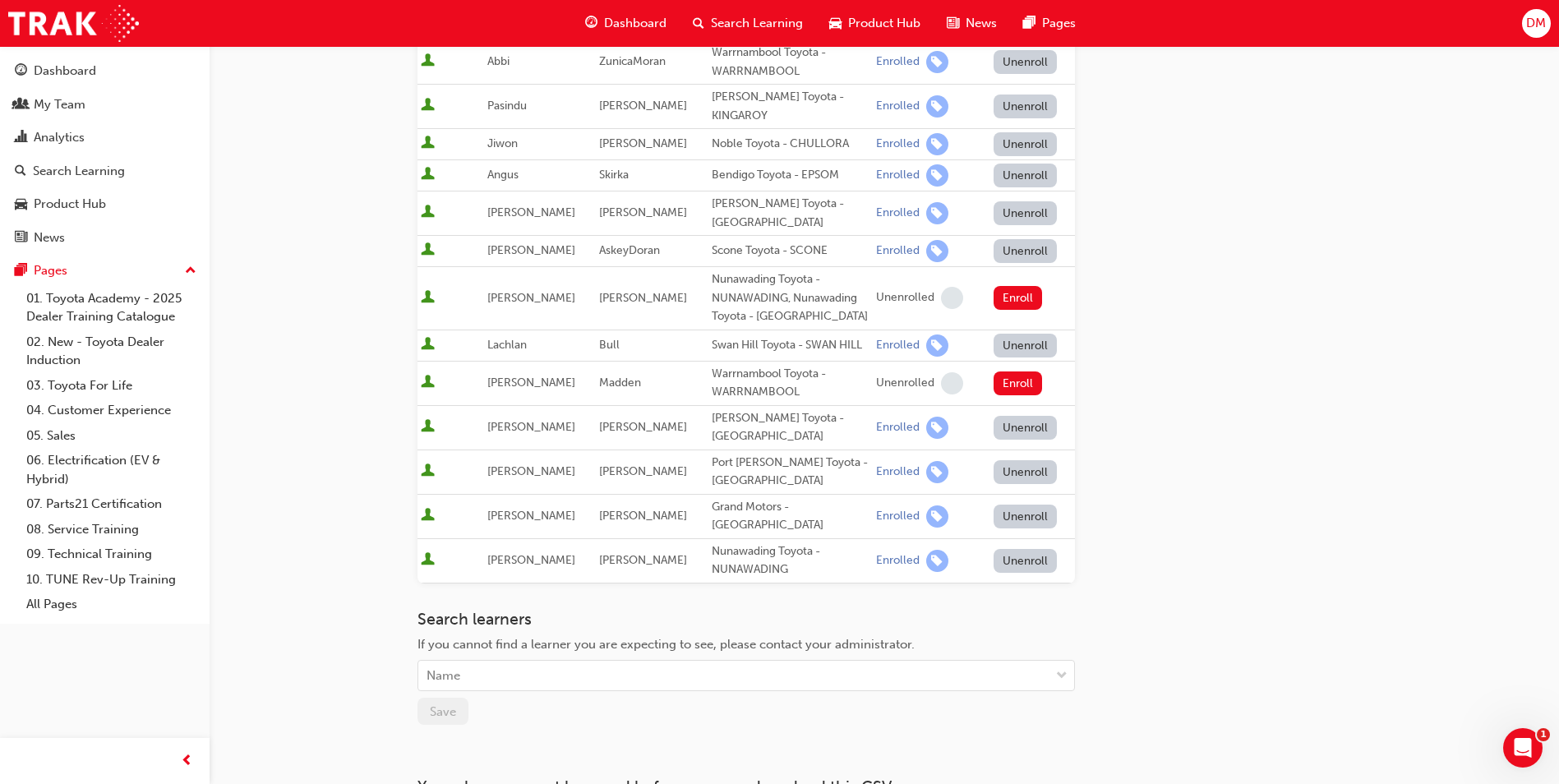
drag, startPoint x: 1225, startPoint y: 279, endPoint x: 1096, endPoint y: 286, distance: 129.2
click at [1224, 283] on div "Go to session detail page Manage enrollment for Toyota For Life In Action - Vir…" at bounding box center [884, 256] width 933 height 1191
click at [1281, 258] on div "Go to session detail page Manage enrollment for Toyota For Life In Action - Vir…" at bounding box center [884, 256] width 933 height 1191
click at [71, 80] on div "Dashboard" at bounding box center [104, 71] width 180 height 20
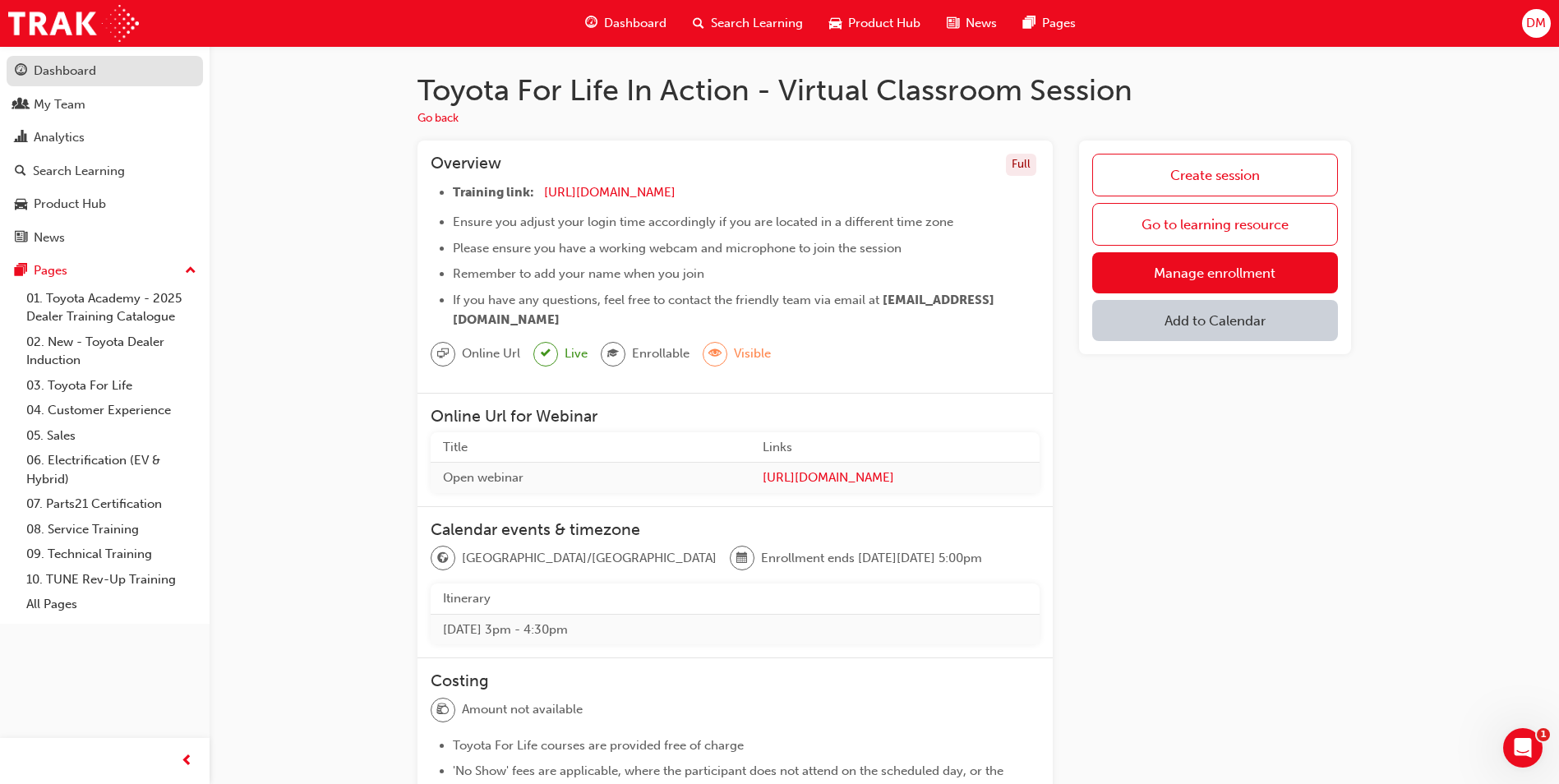
click at [44, 72] on div "Dashboard" at bounding box center [65, 71] width 63 height 19
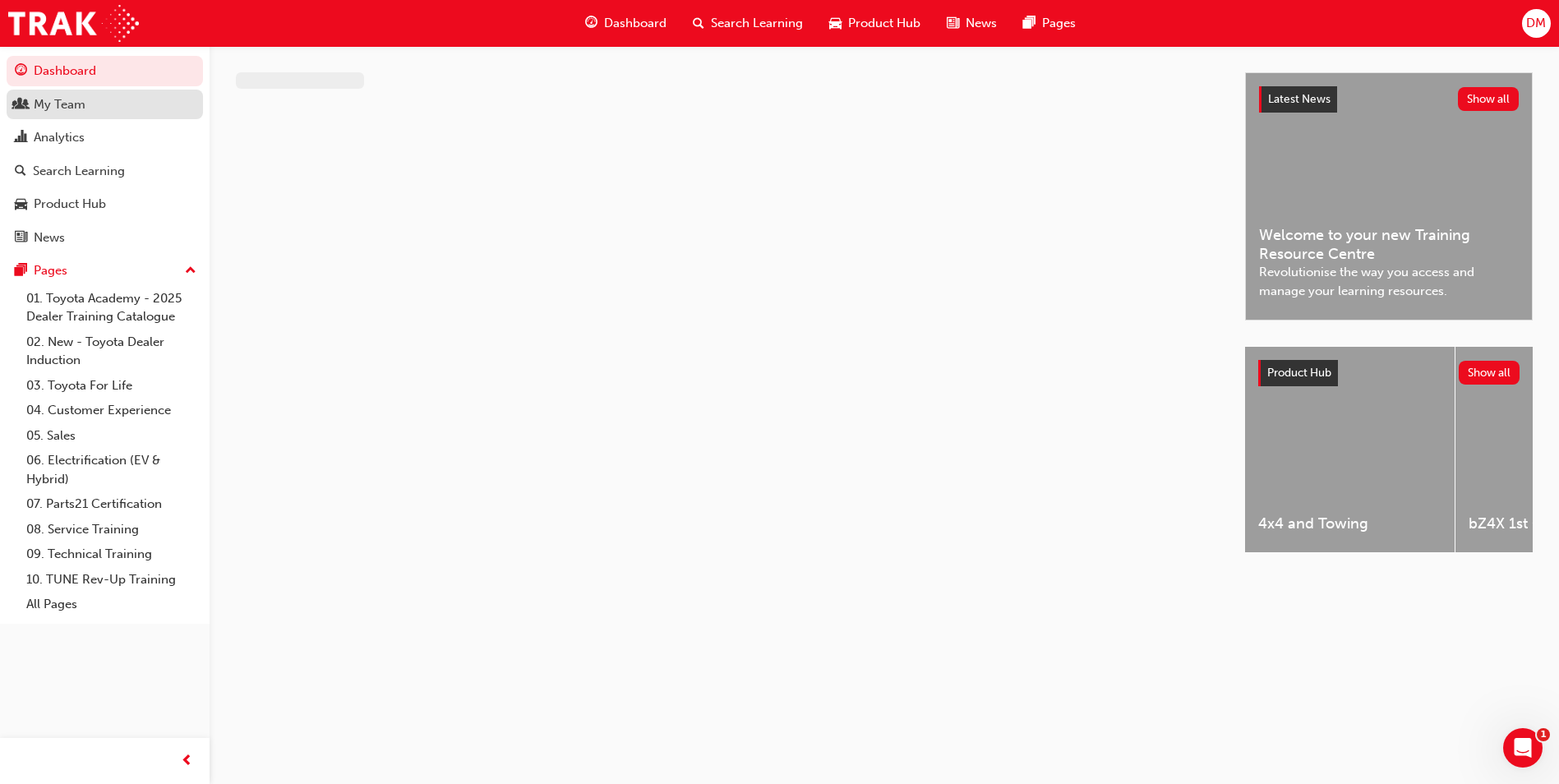
click at [60, 103] on div "My Team" at bounding box center [60, 104] width 52 height 19
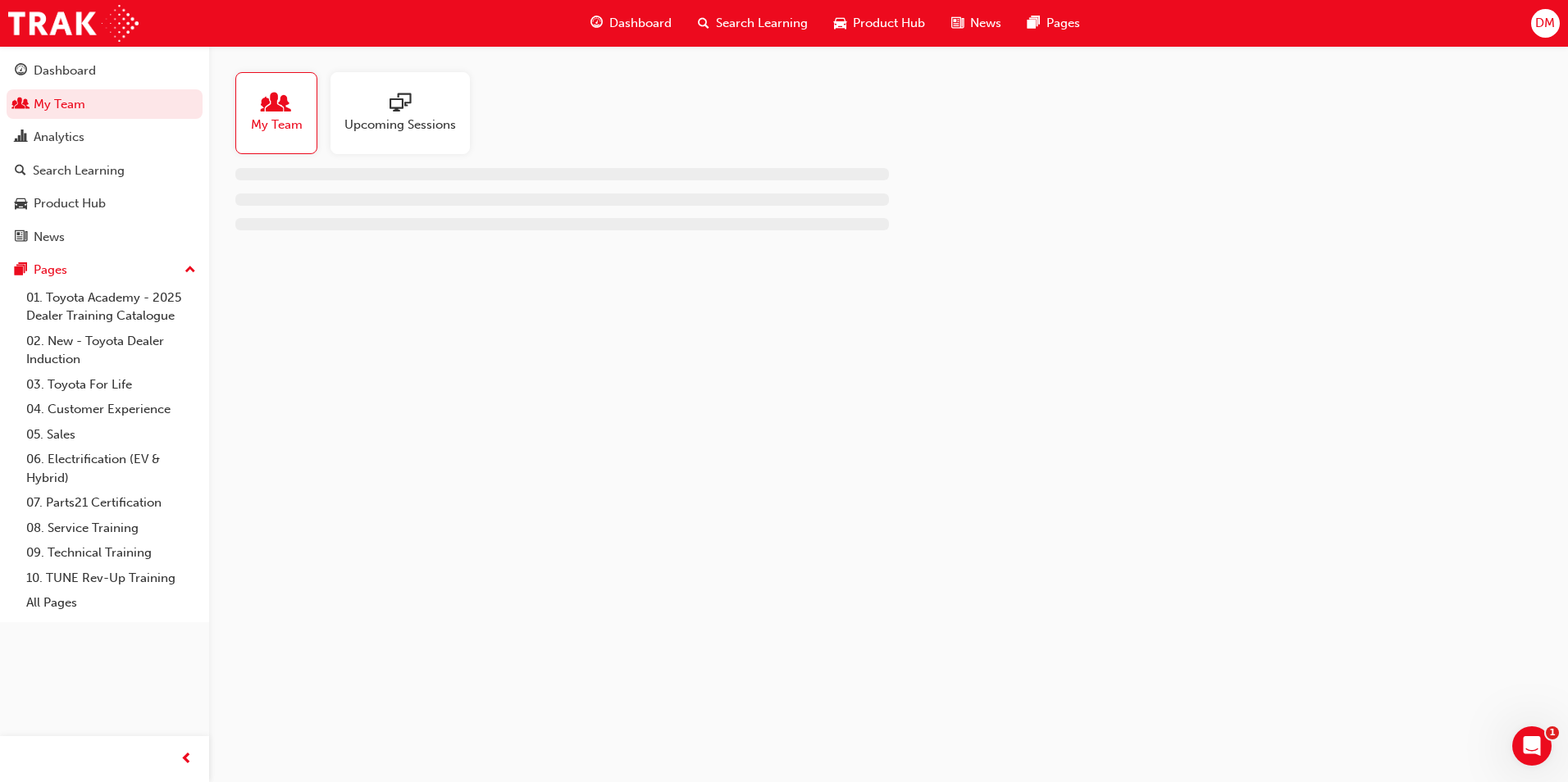
click at [418, 109] on div at bounding box center [400, 104] width 111 height 23
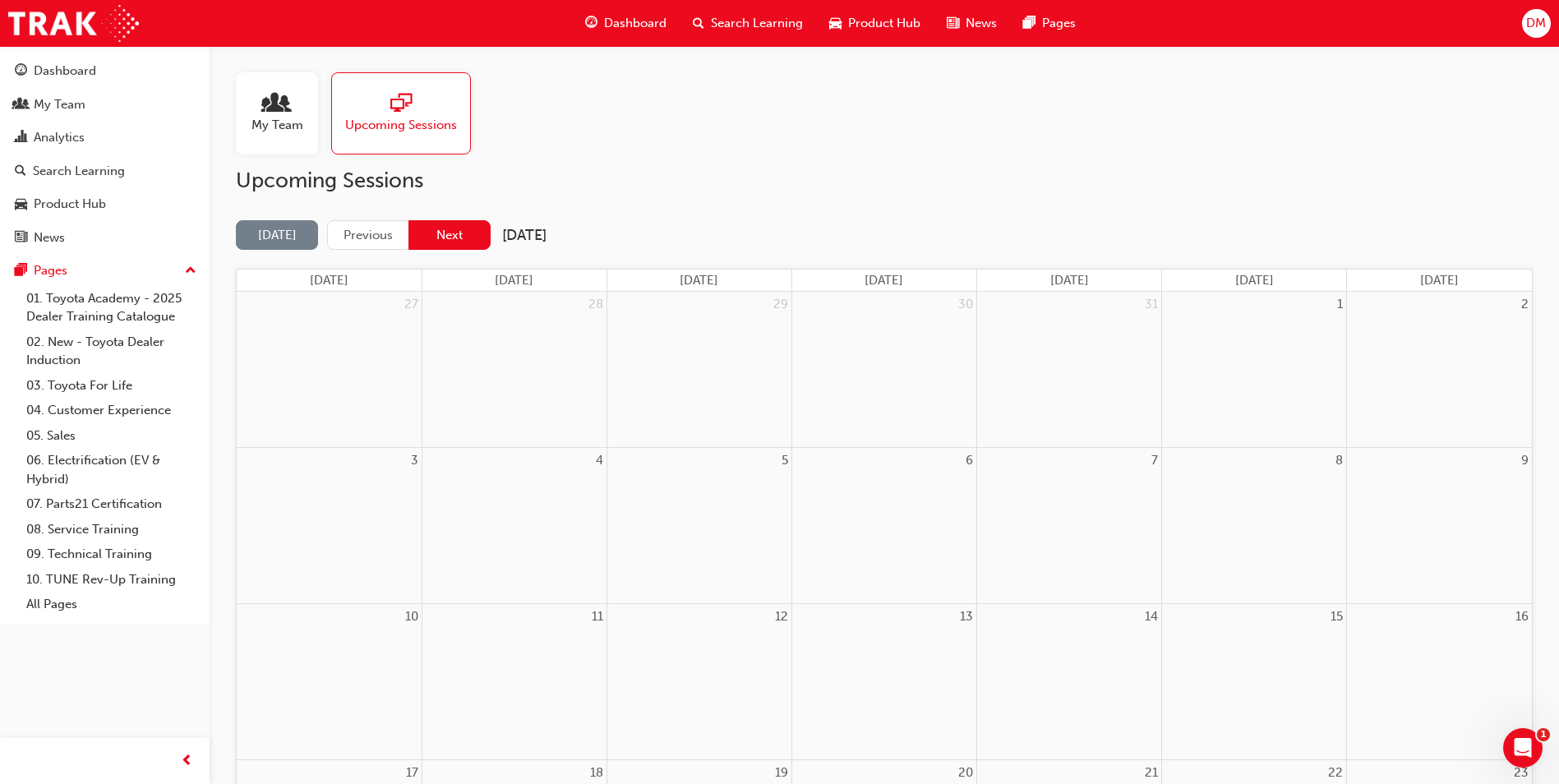
click at [467, 232] on button "Next" at bounding box center [449, 235] width 82 height 30
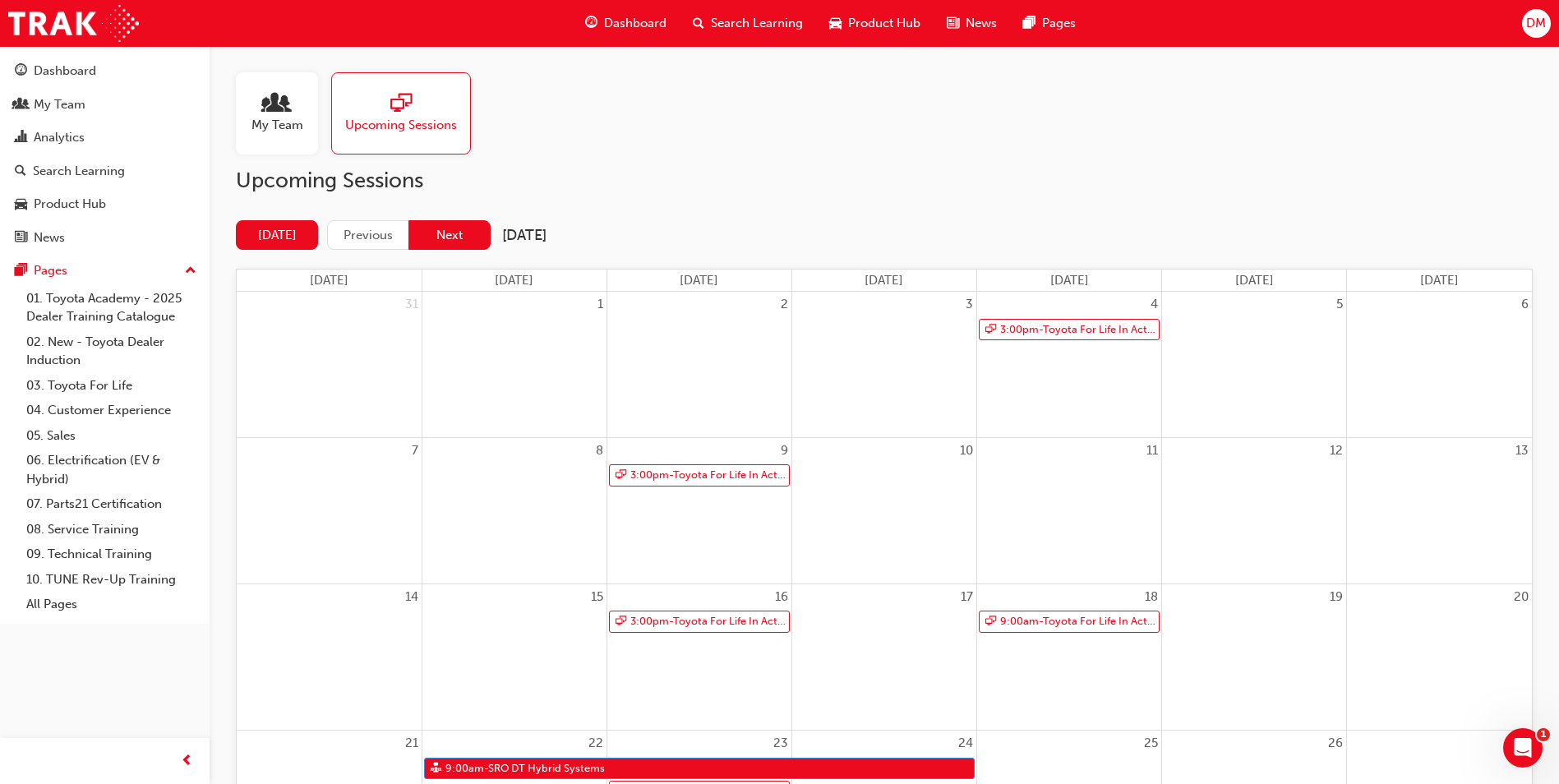
click at [460, 236] on button "Next" at bounding box center [449, 235] width 82 height 30
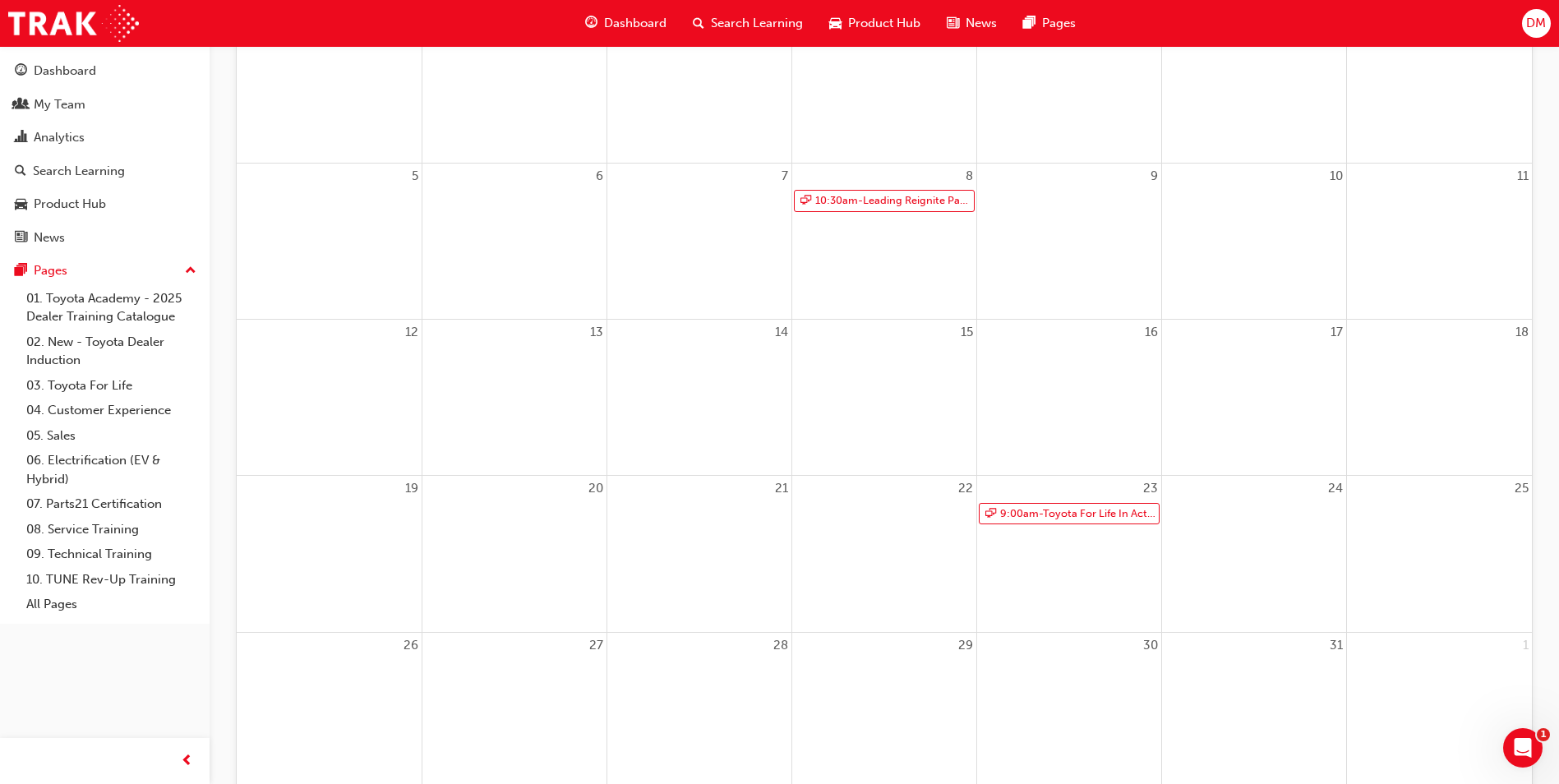
scroll to position [339, 0]
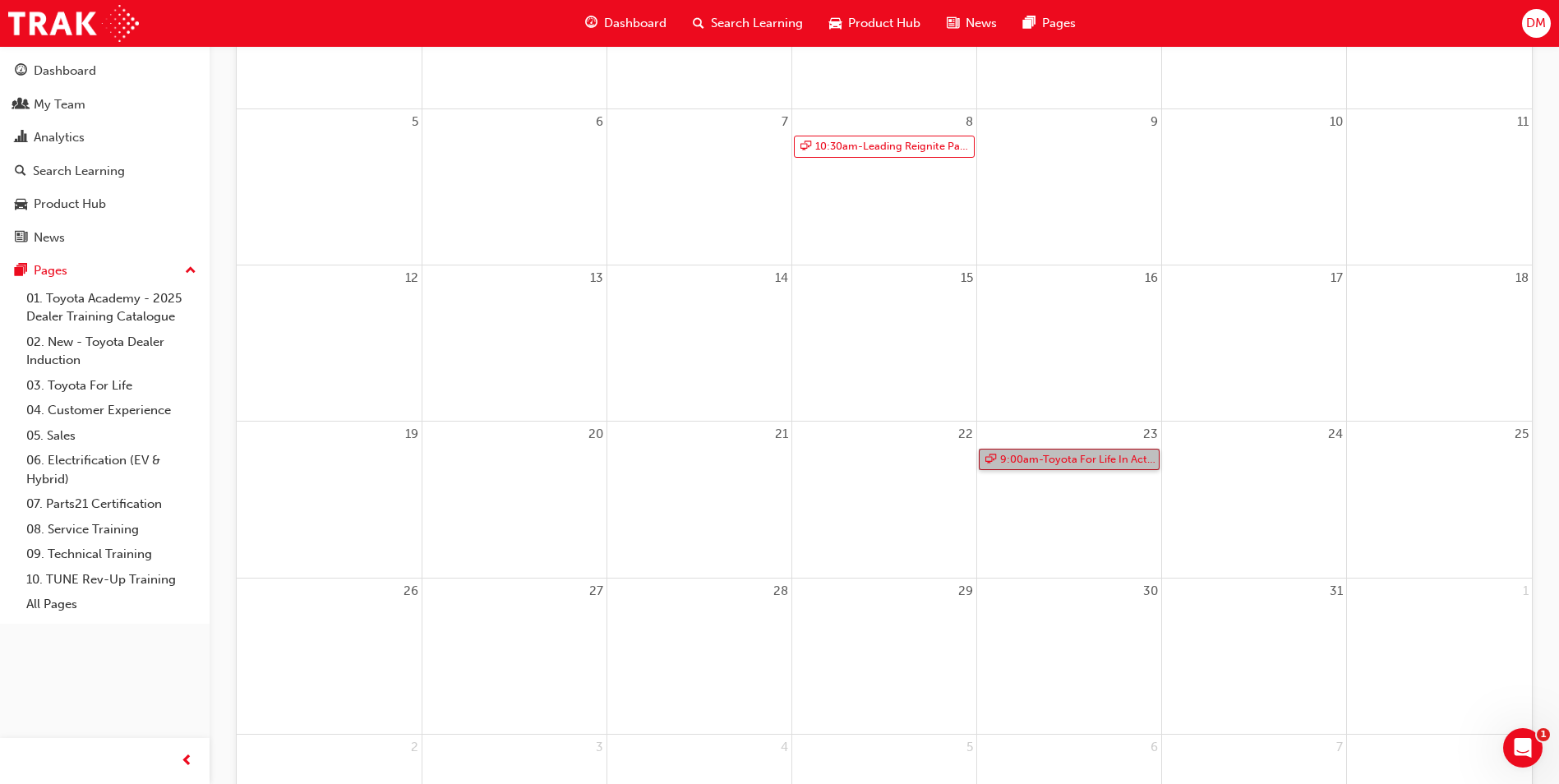
click at [1047, 461] on link "9:00am - Toyota For Life In Action - Virtual Classroom" at bounding box center [1069, 460] width 181 height 22
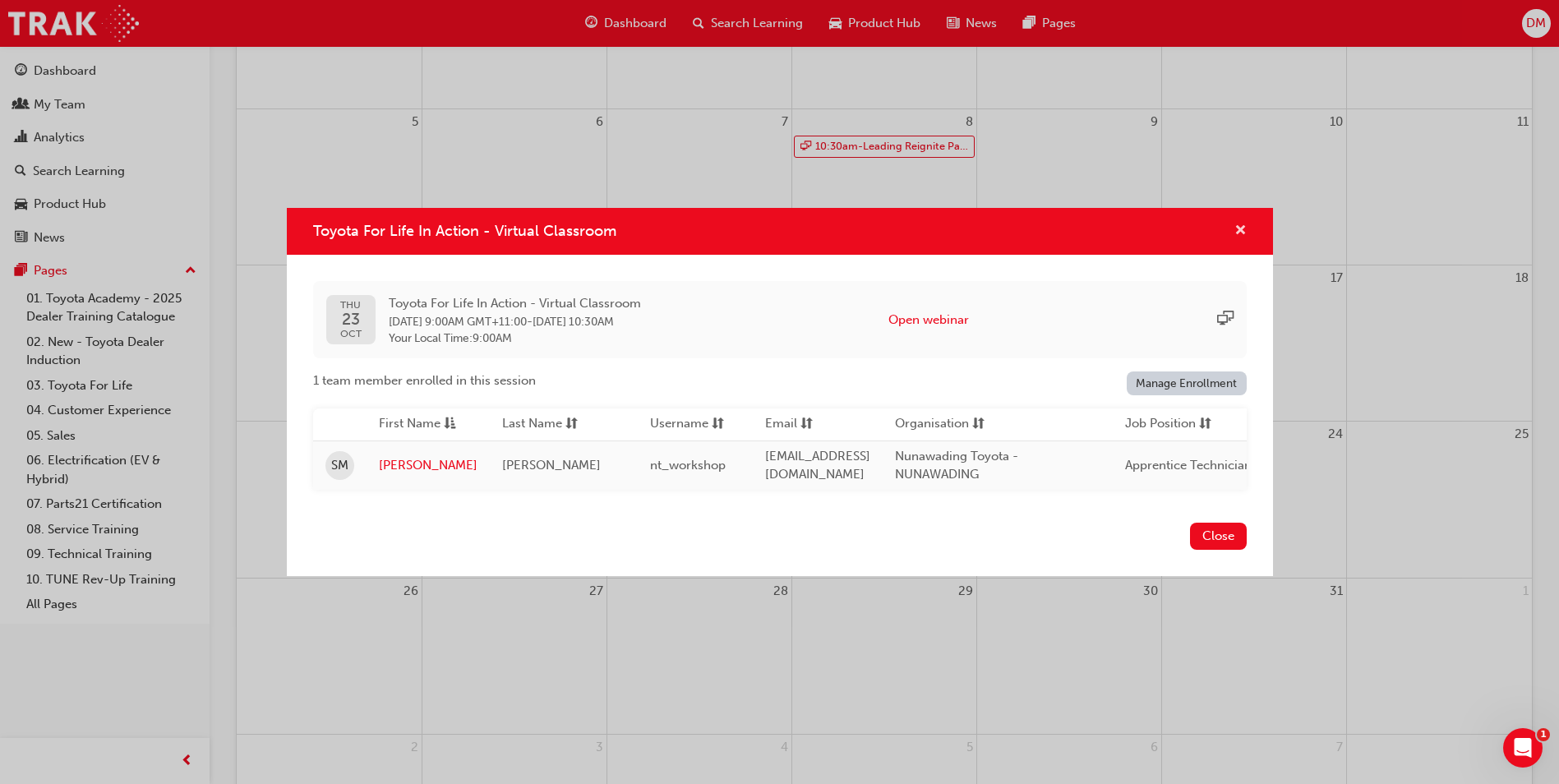
drag, startPoint x: 1240, startPoint y: 227, endPoint x: 1229, endPoint y: 225, distance: 11.2
click at [1240, 227] on span "cross-icon" at bounding box center [1240, 232] width 12 height 15
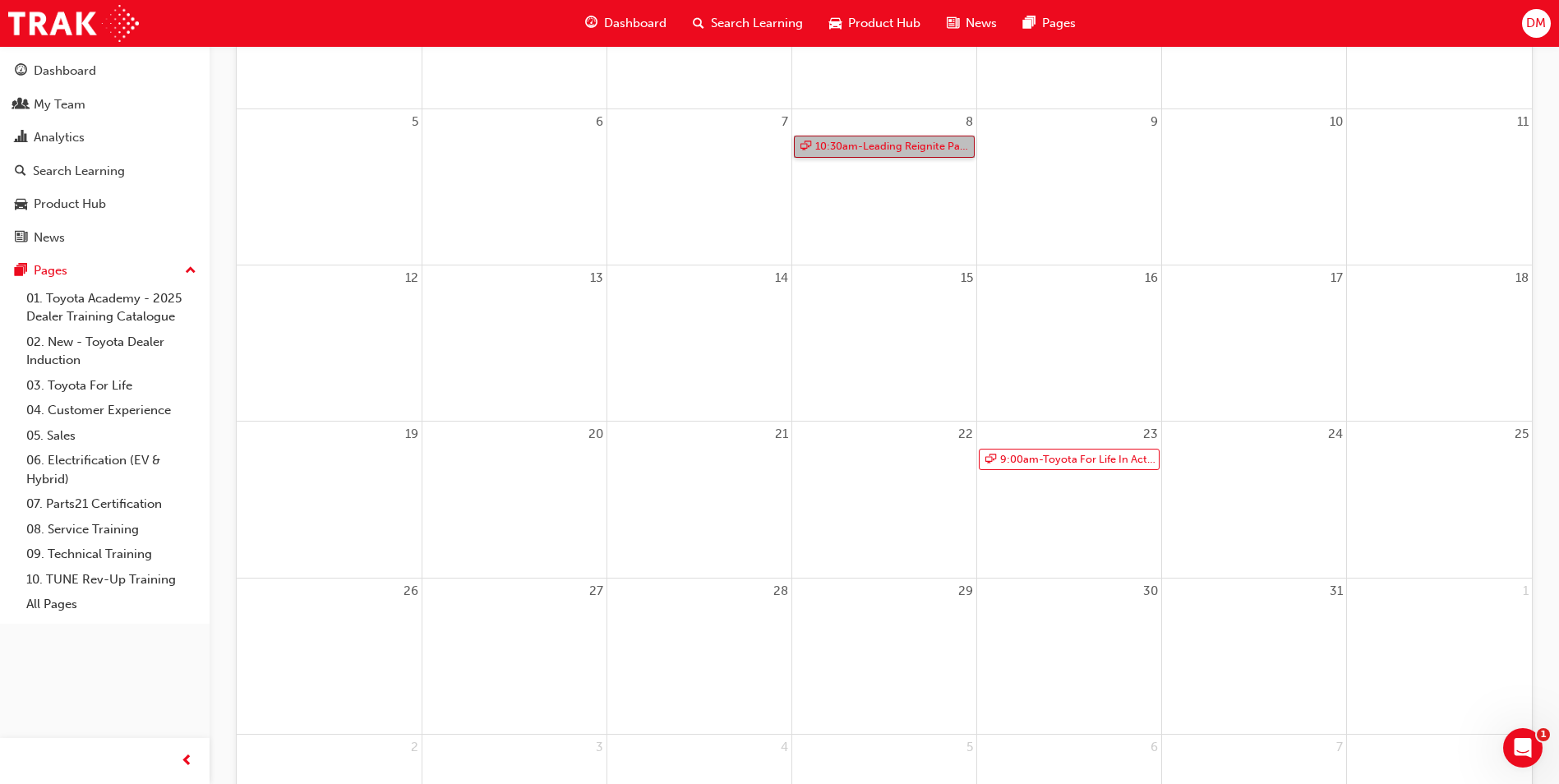
click at [905, 145] on link "10:30am - Leading Reignite Part 2 - Virtual Classroom" at bounding box center [885, 146] width 181 height 22
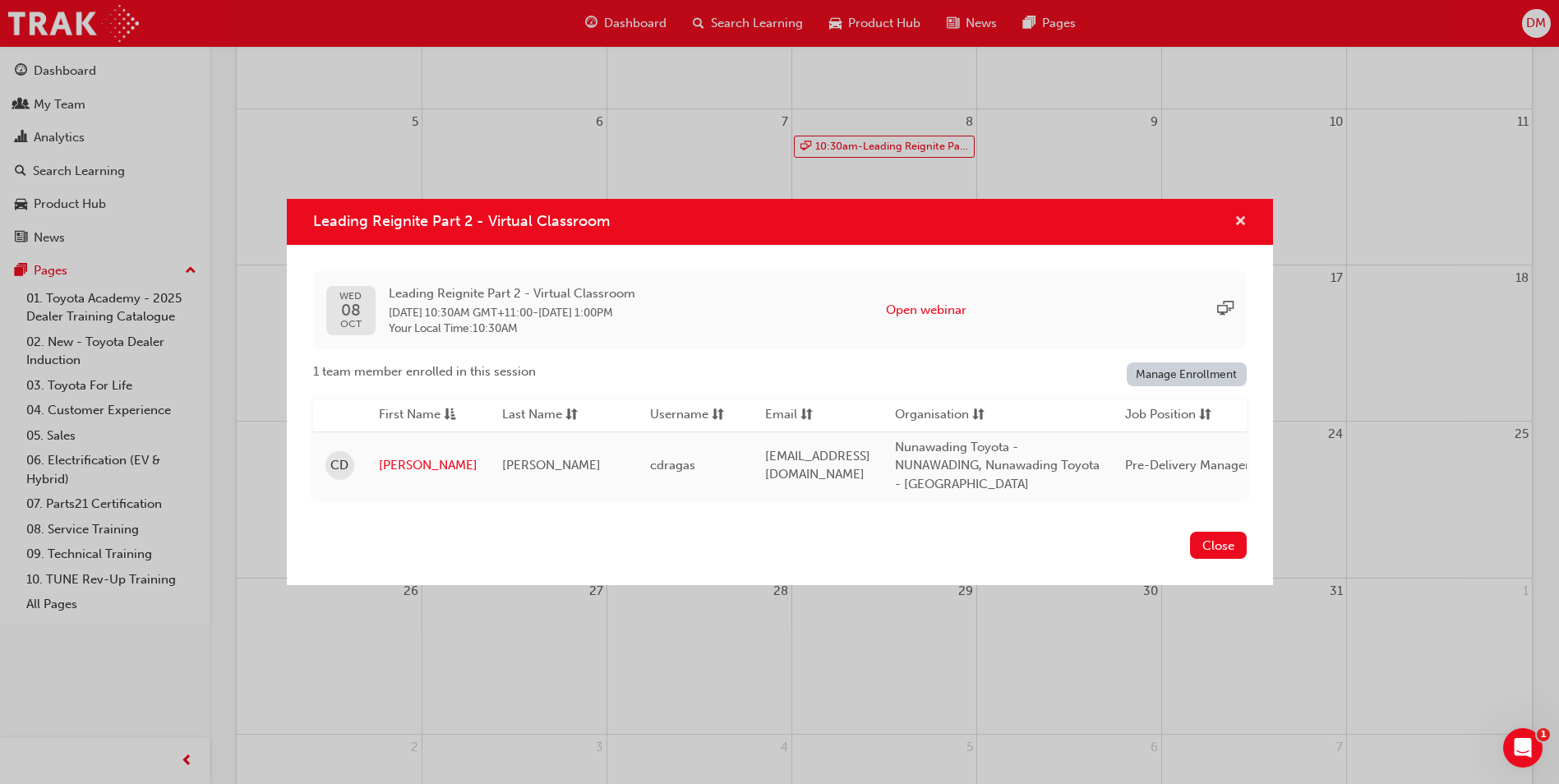
click at [1241, 216] on span "cross-icon" at bounding box center [1240, 223] width 12 height 15
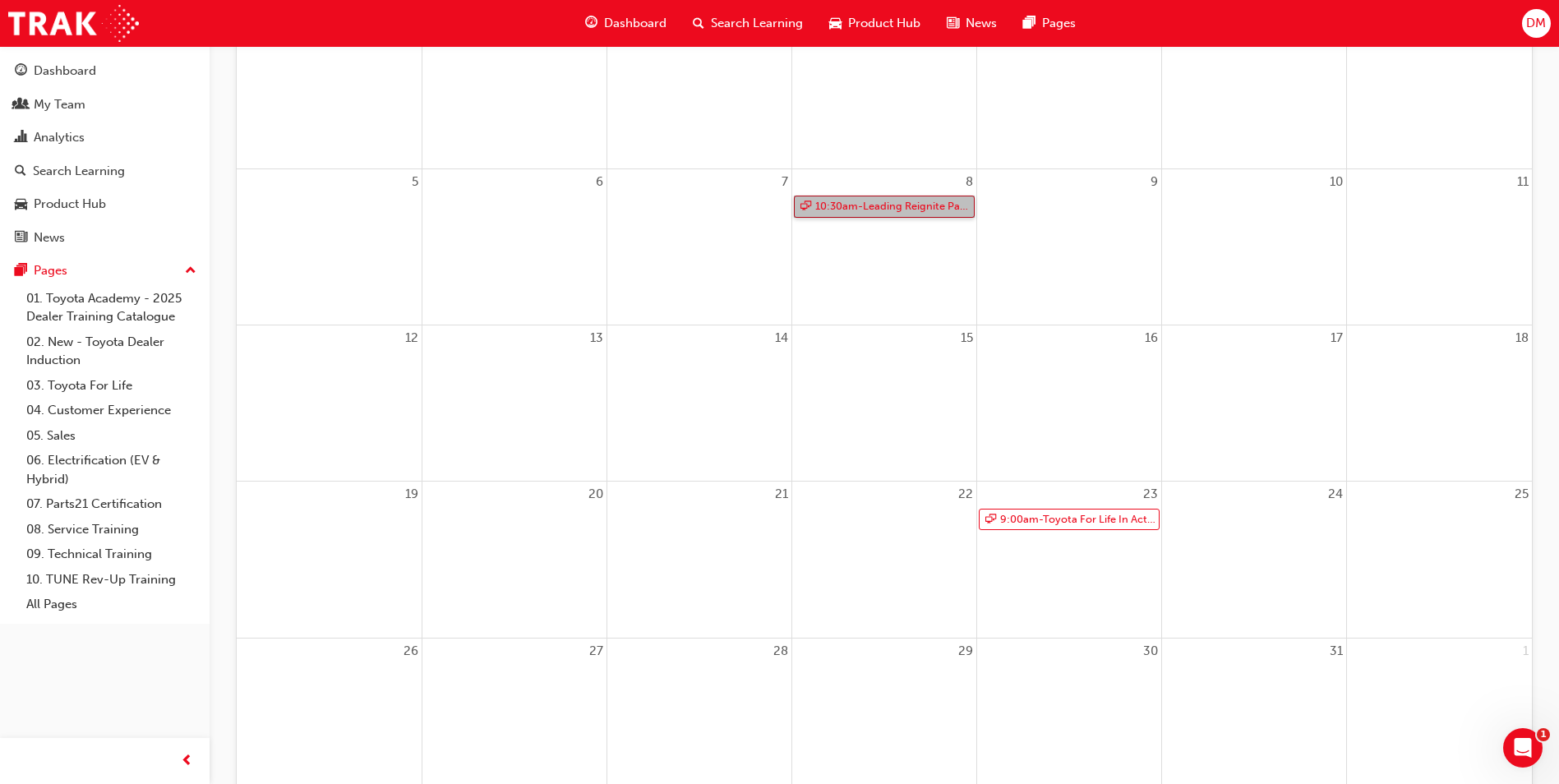
scroll to position [76, 0]
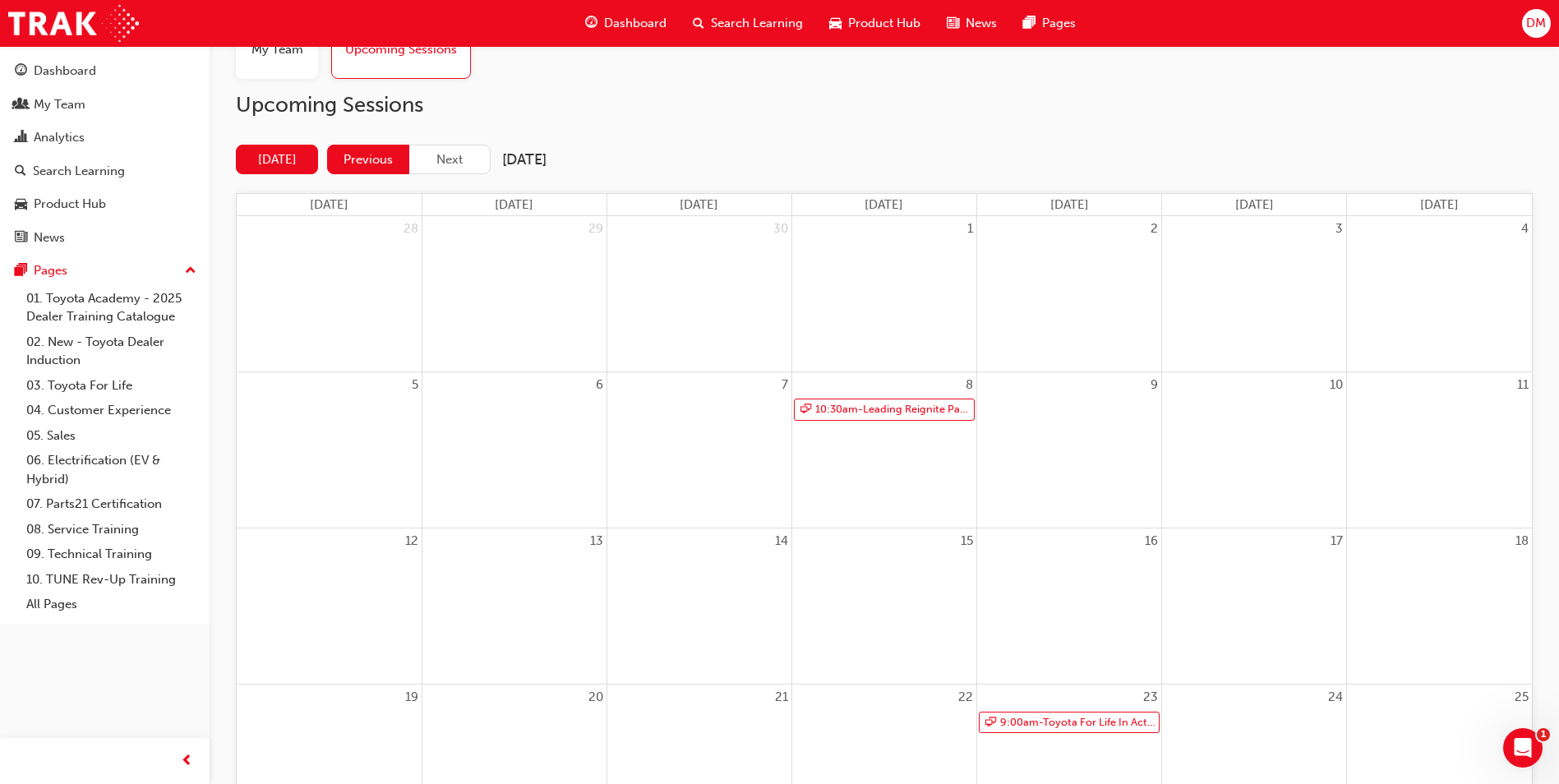
click at [364, 151] on button "Previous" at bounding box center [368, 159] width 82 height 30
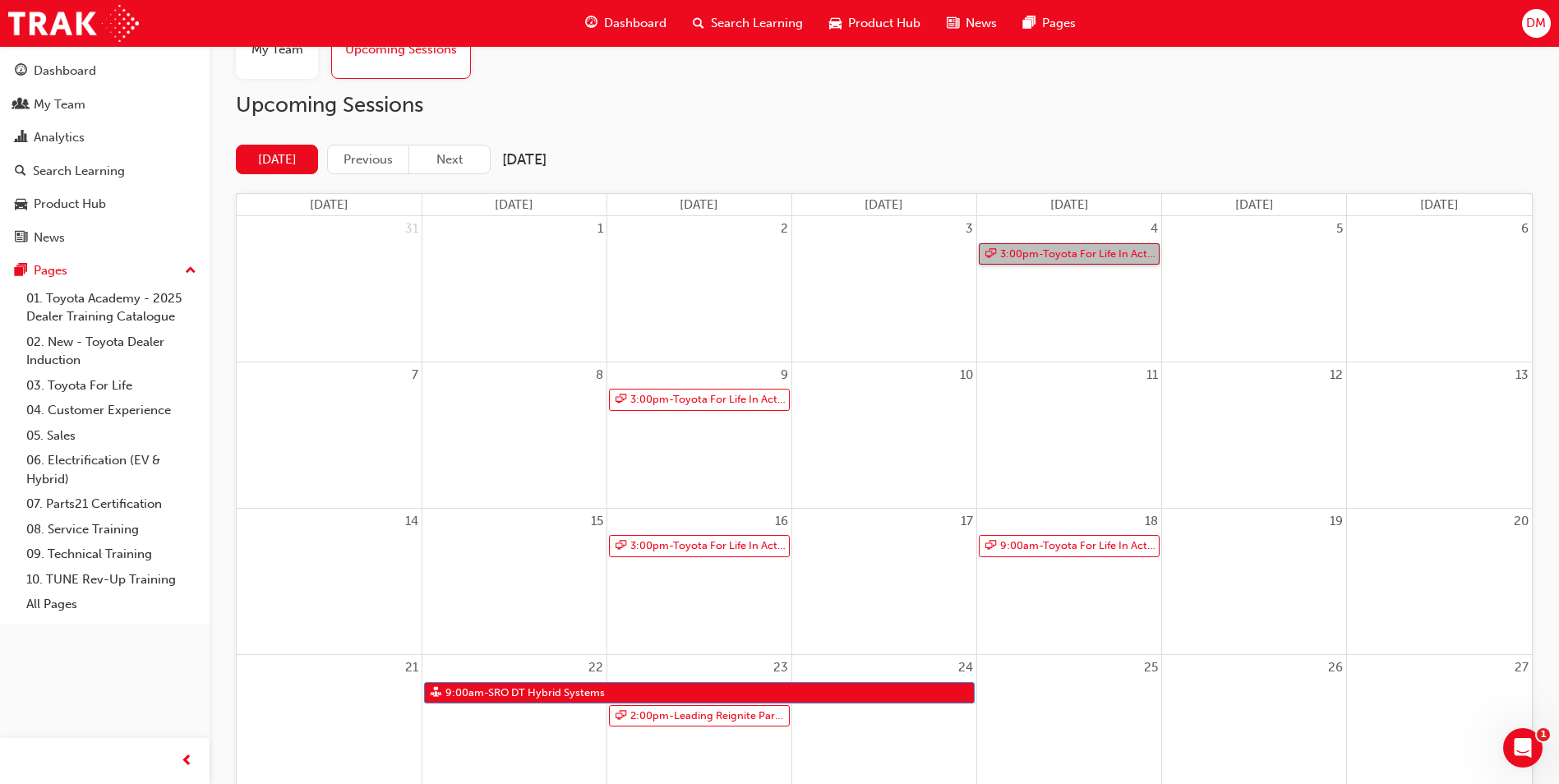
click at [1114, 263] on link "3:00pm - Toyota For Life In Action - Virtual Classroom" at bounding box center [1069, 254] width 181 height 22
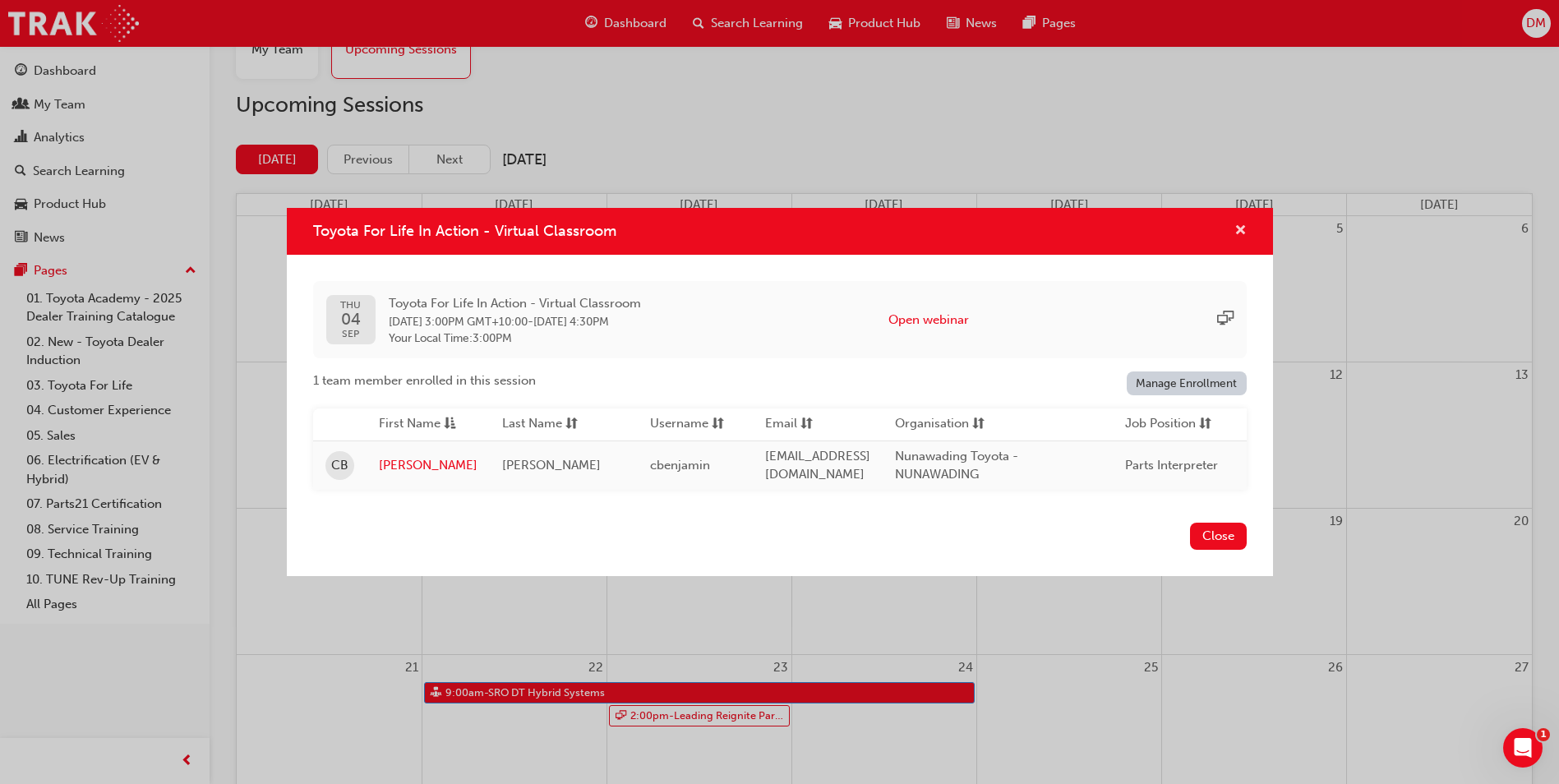
click at [1240, 228] on span "cross-icon" at bounding box center [1240, 232] width 12 height 15
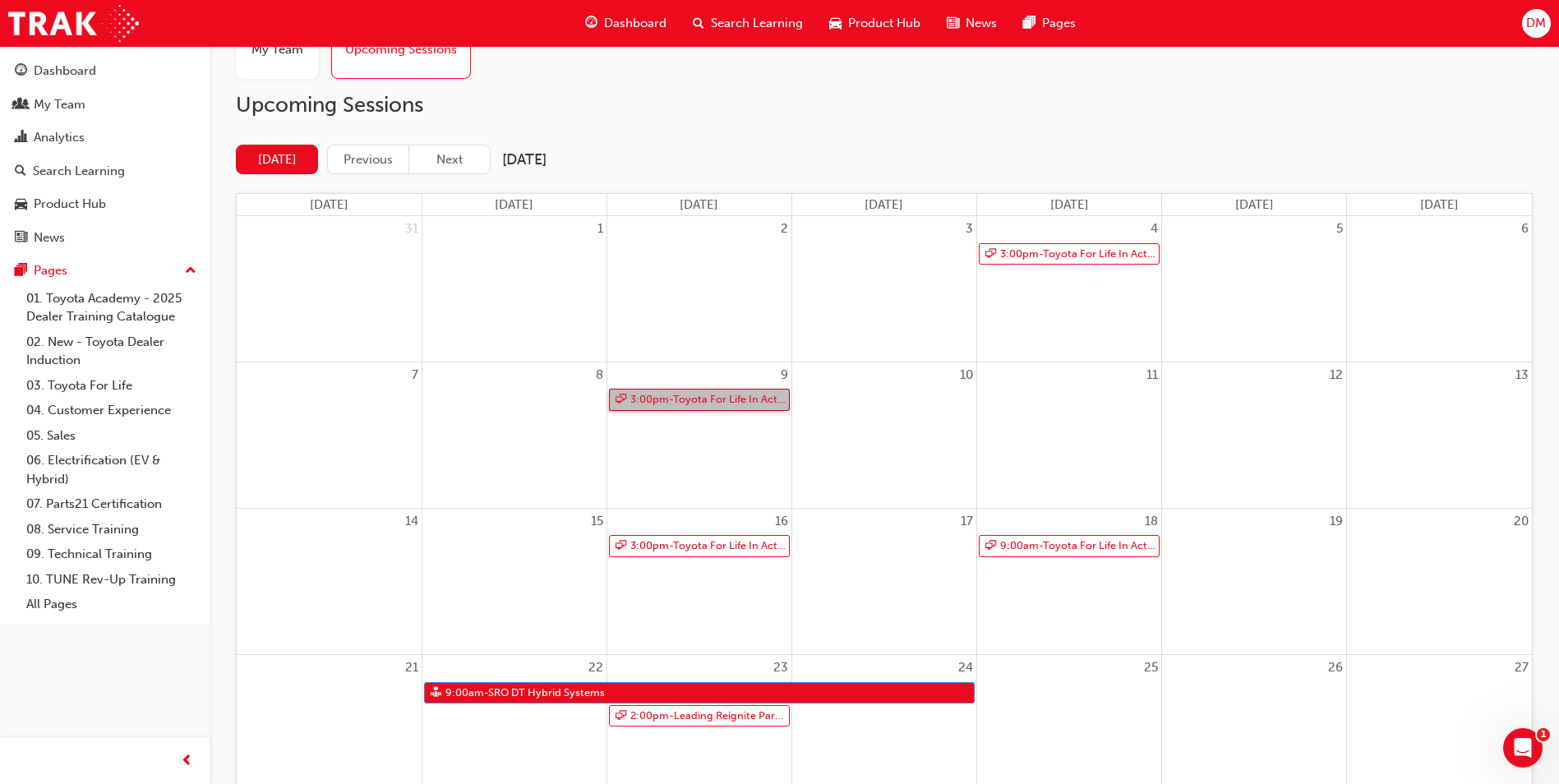
click at [702, 402] on link "3:00pm - Toyota For Life In Action - Virtual Classroom" at bounding box center [699, 400] width 181 height 22
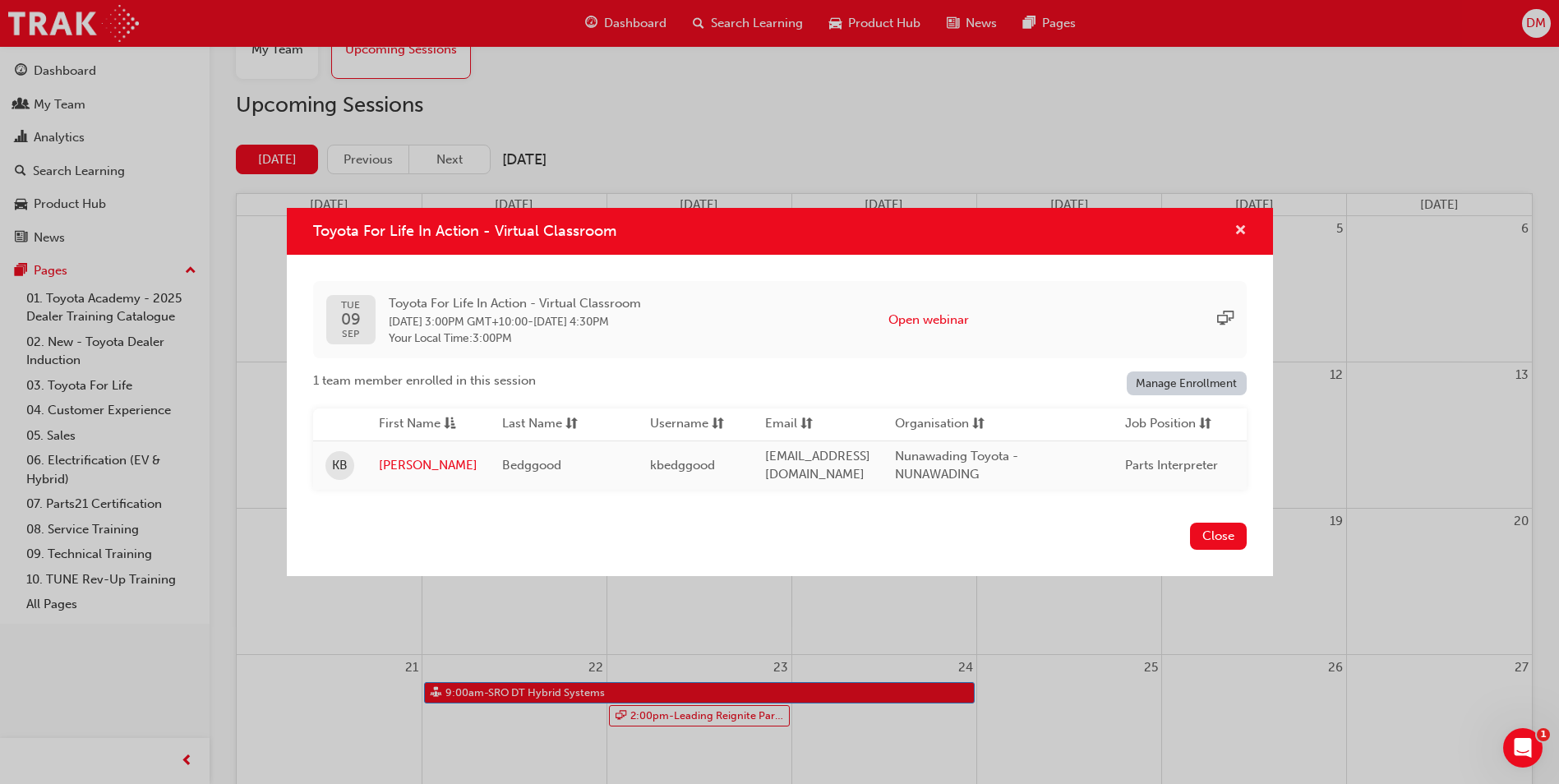
click at [1240, 228] on span "cross-icon" at bounding box center [1240, 232] width 12 height 15
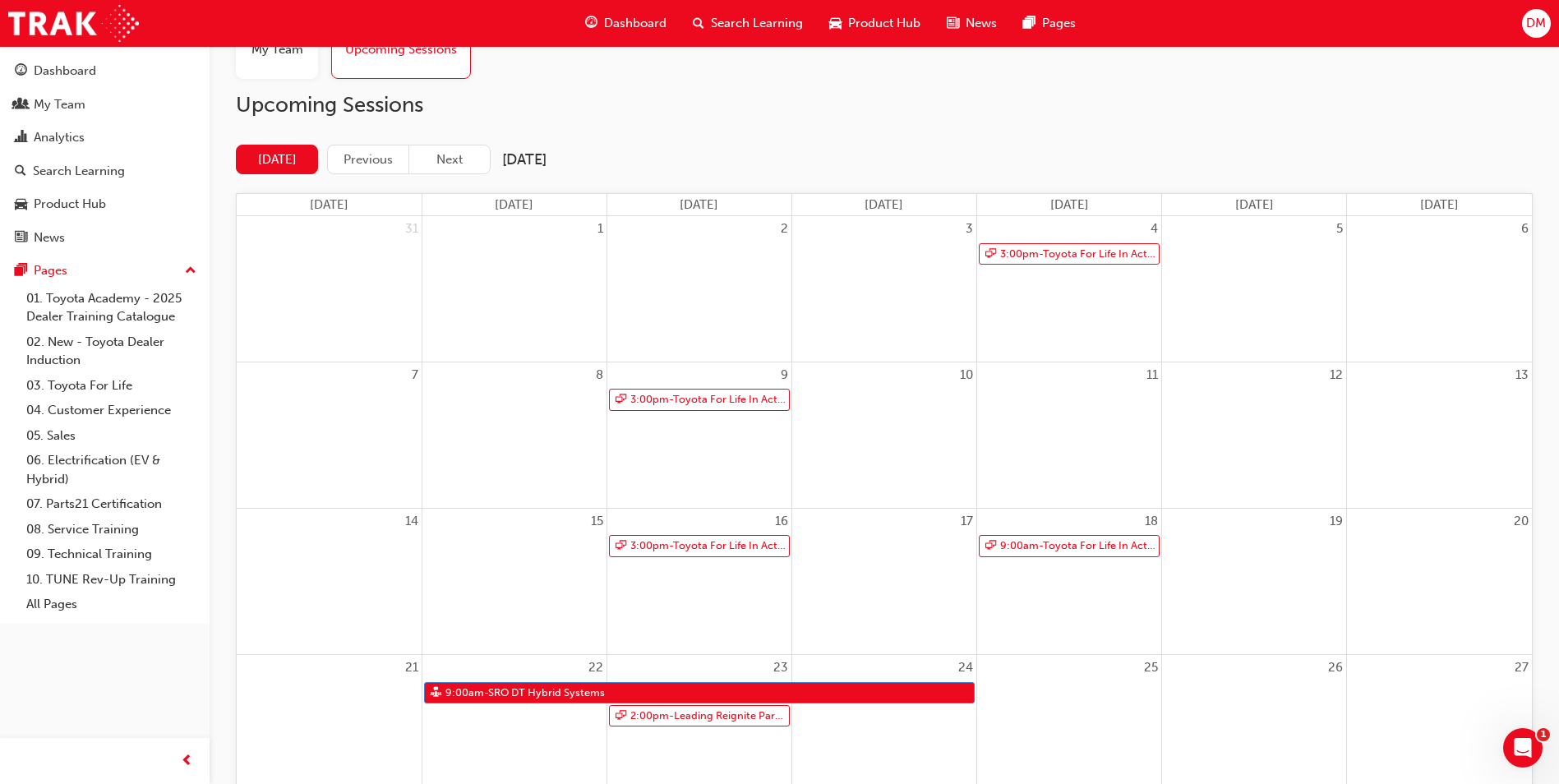
click at [339, 603] on div "14" at bounding box center [329, 581] width 185 height 146
